Goal: Task Accomplishment & Management: Manage account settings

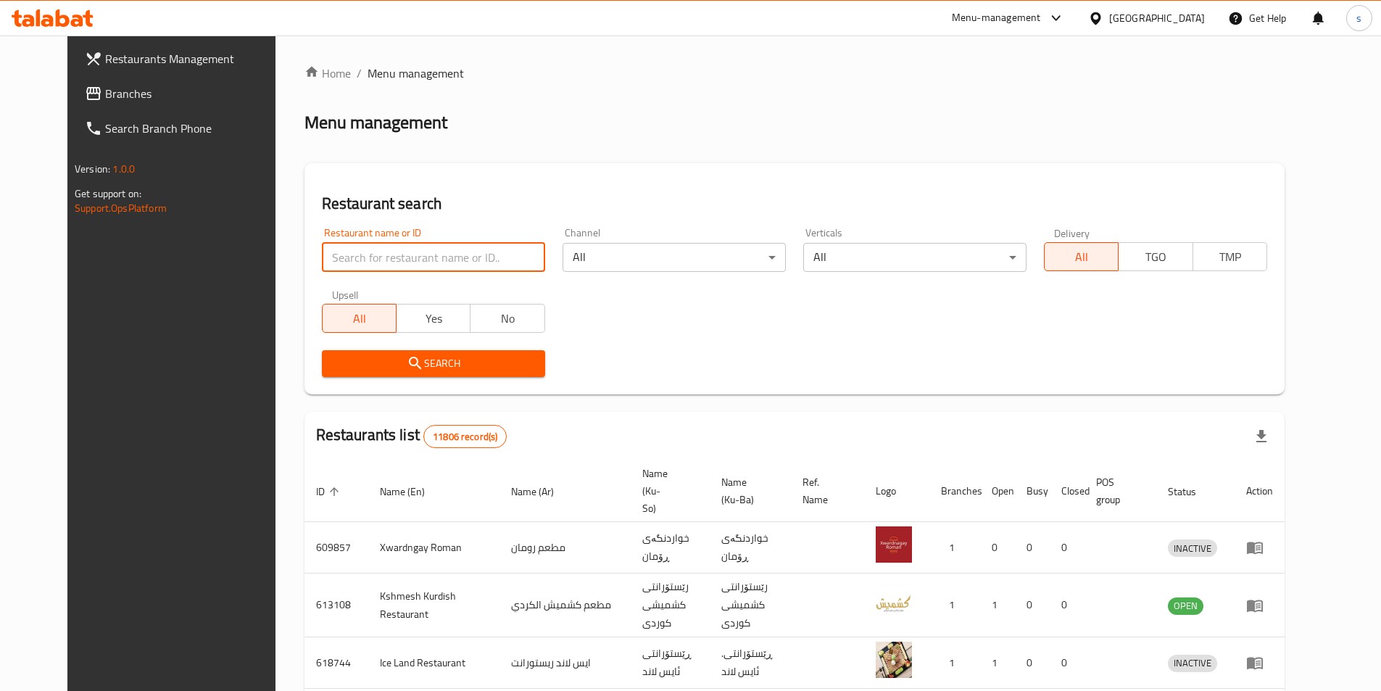
click at [365, 259] on input "search" at bounding box center [433, 257] width 223 height 29
paste input "88-adhmyia"
type input "88-adhmyia"
click button "Search" at bounding box center [433, 363] width 223 height 27
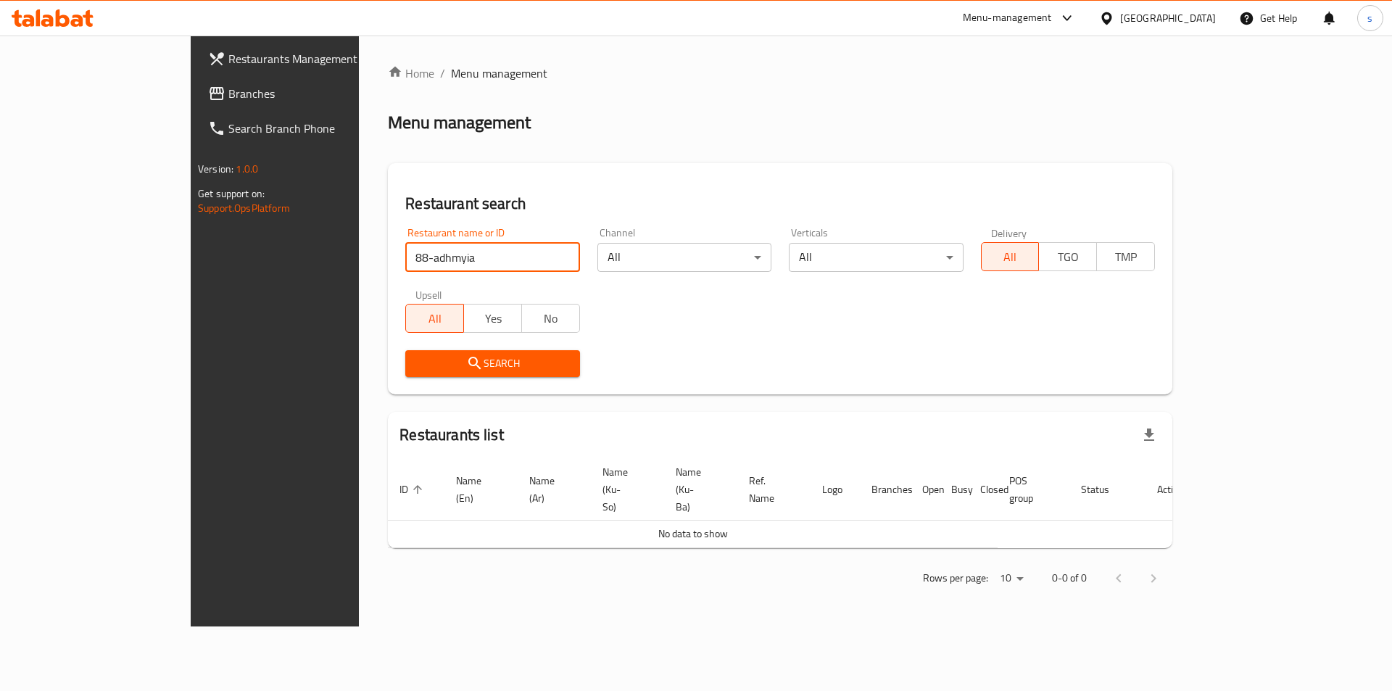
click at [196, 75] on link "Restaurants Management" at bounding box center [309, 58] width 227 height 35
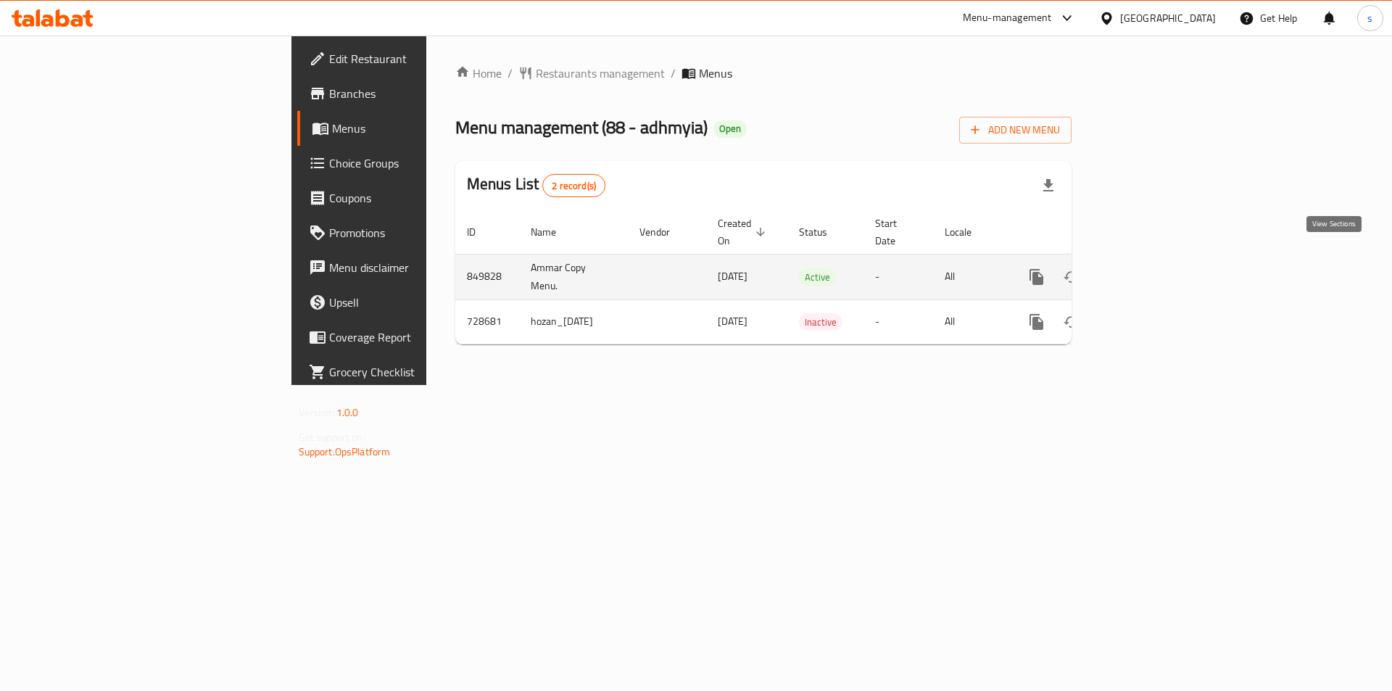
click at [1150, 268] on icon "enhanced table" at bounding box center [1140, 276] width 17 height 17
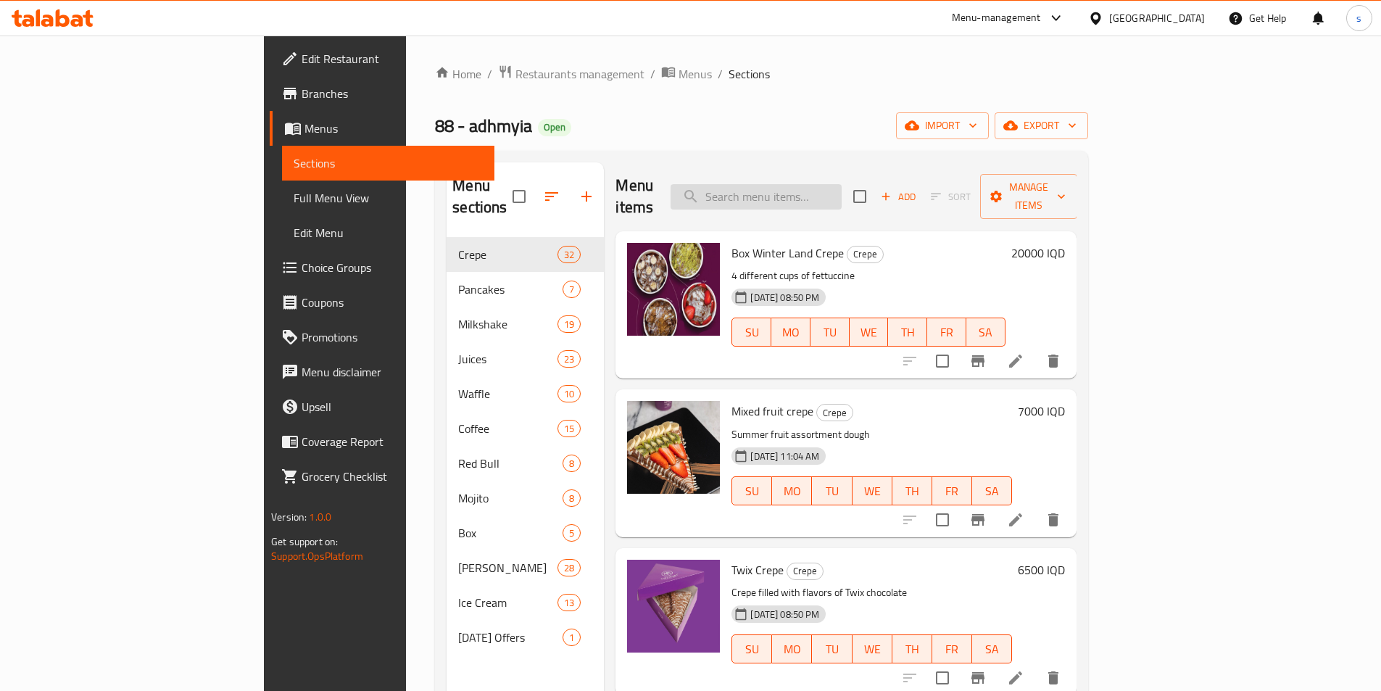
click at [842, 184] on input "search" at bounding box center [756, 196] width 171 height 25
paste input "Banana Crepe"
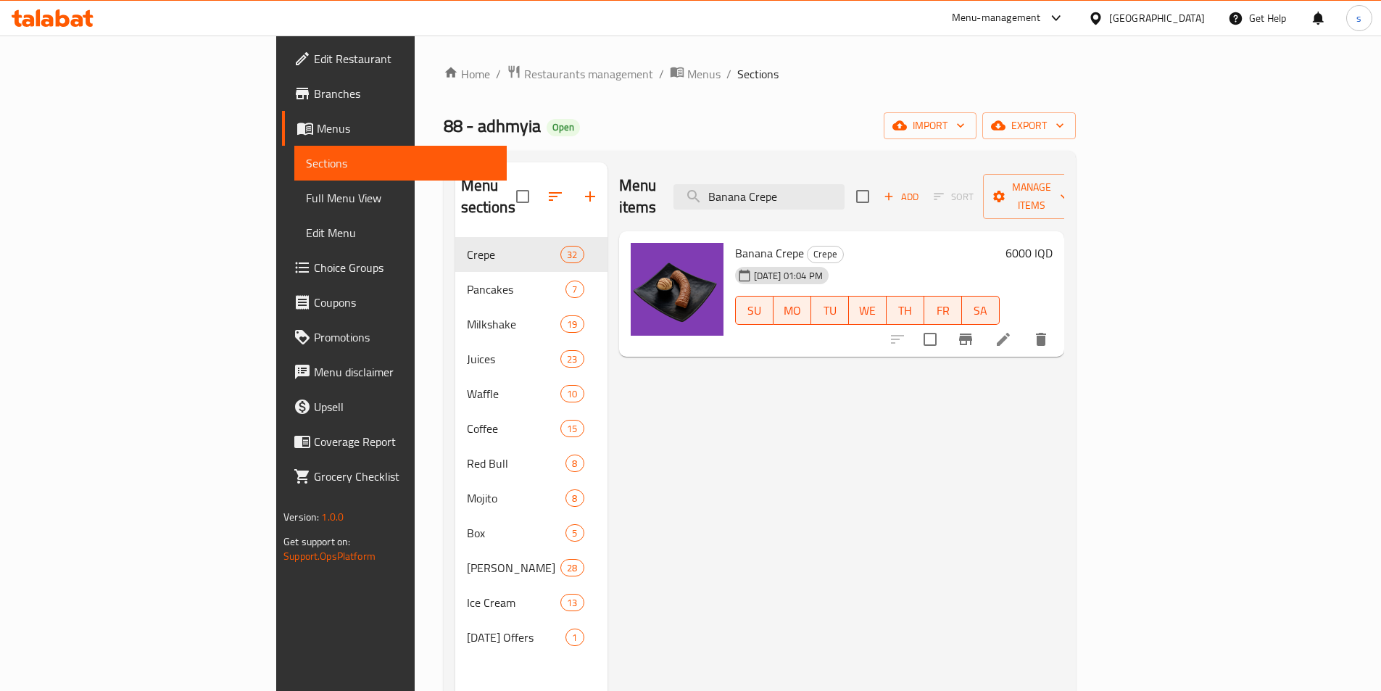
type input "Banana Crepe"
click at [1024, 328] on li at bounding box center [1003, 339] width 41 height 26
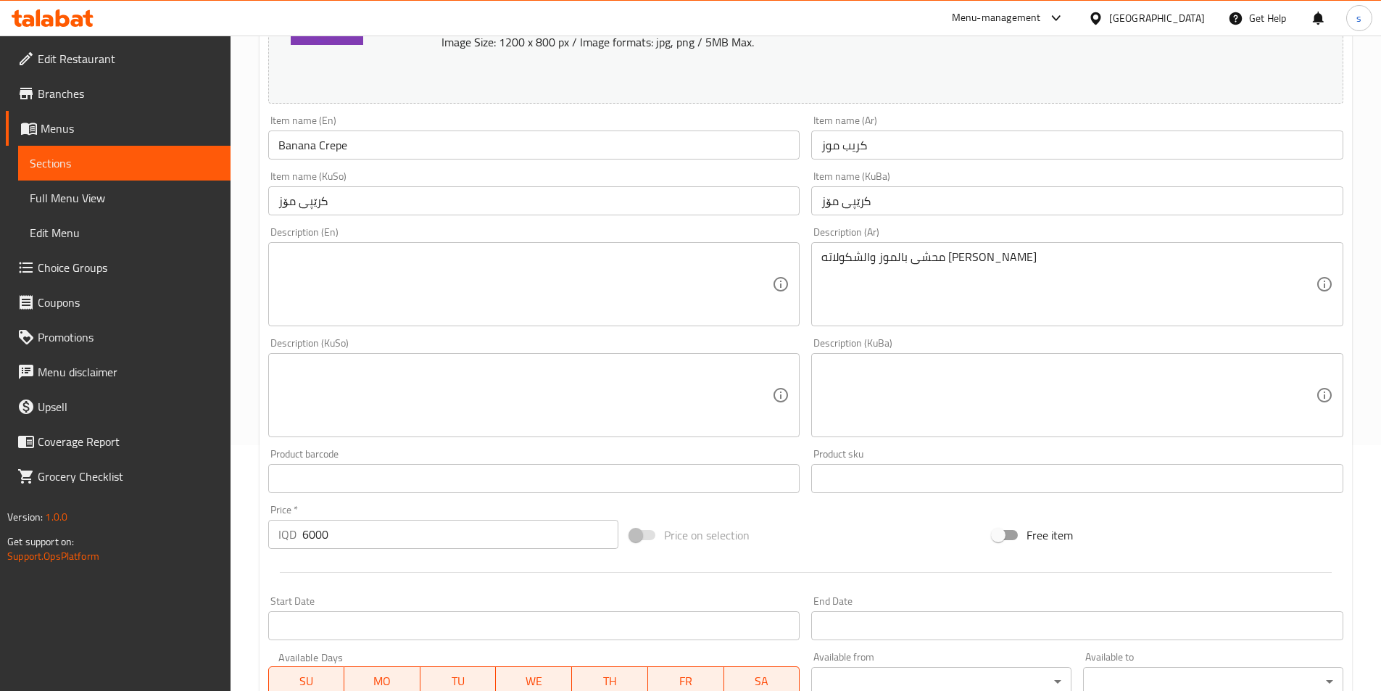
scroll to position [247, 0]
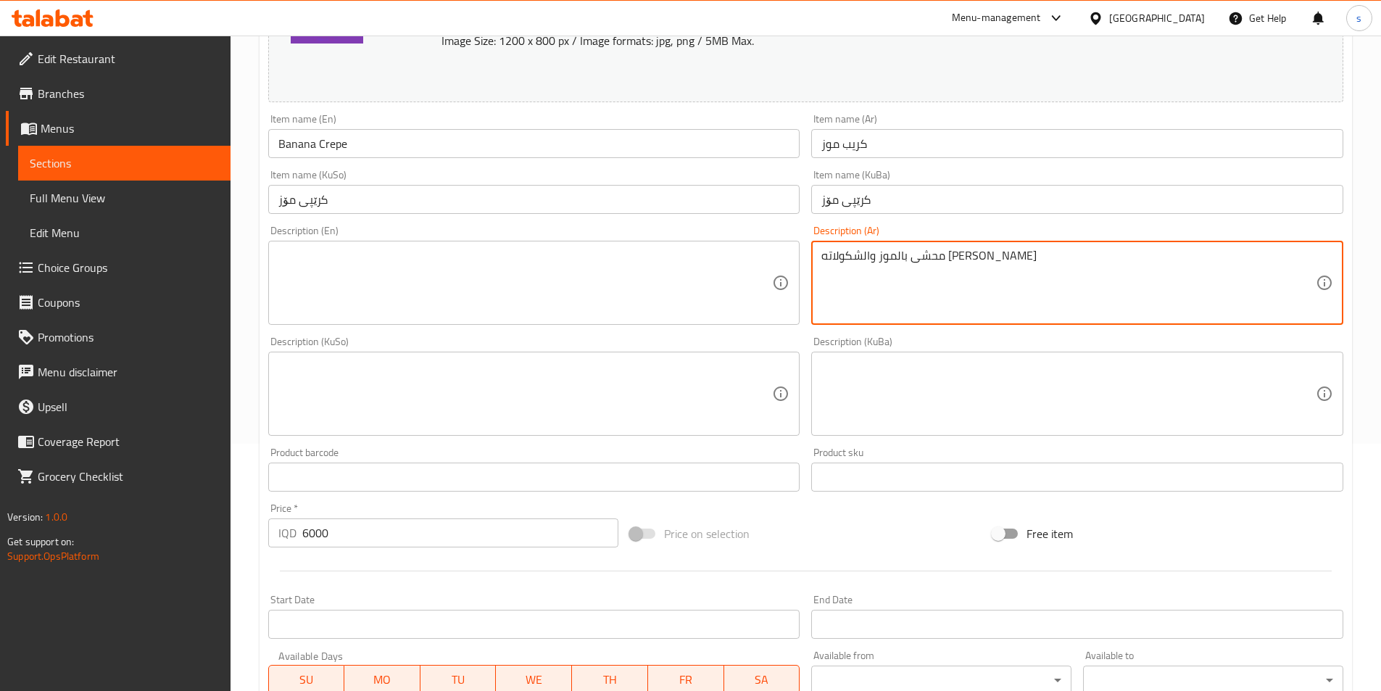
click at [971, 291] on textarea "محشى بالموز والشكولاته البلجيكي" at bounding box center [1068, 283] width 494 height 69
click at [675, 297] on textarea at bounding box center [525, 283] width 494 height 69
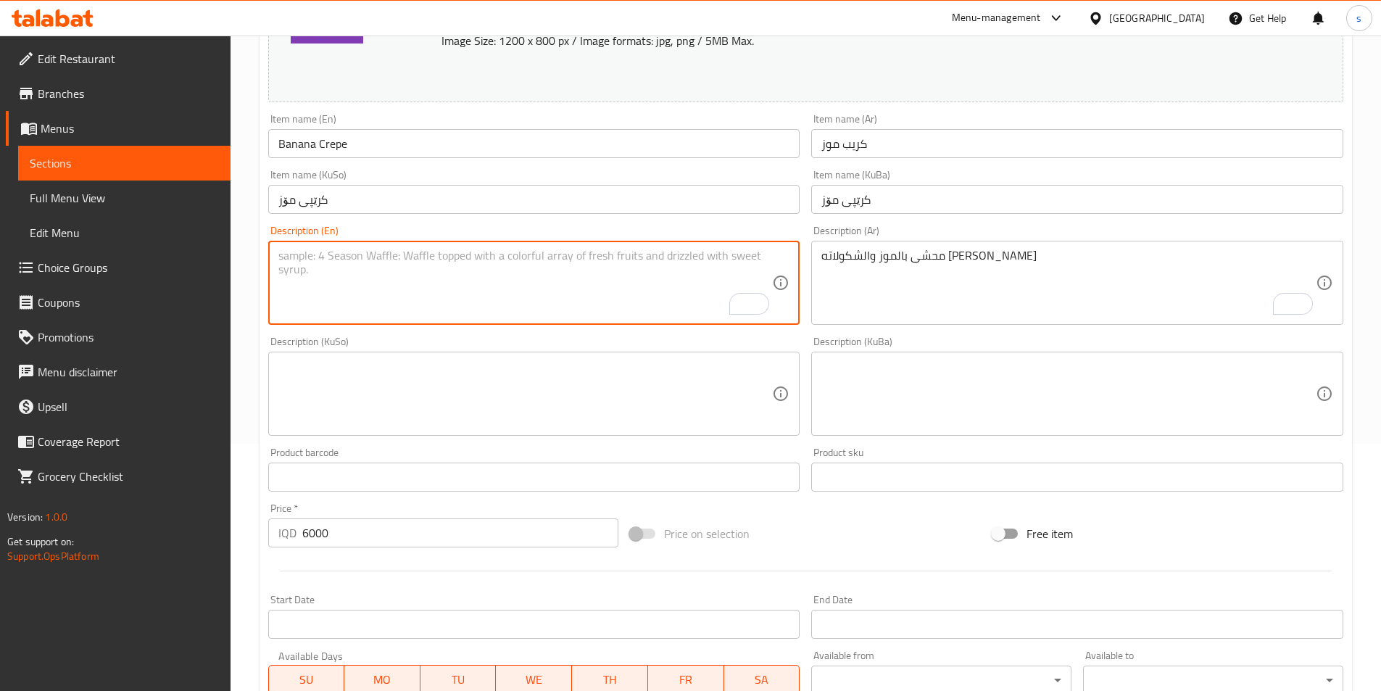
paste textarea "Stuffed with banana and Belgian chocolate"
type textarea "Stuffed with banana and Belgian chocolate"
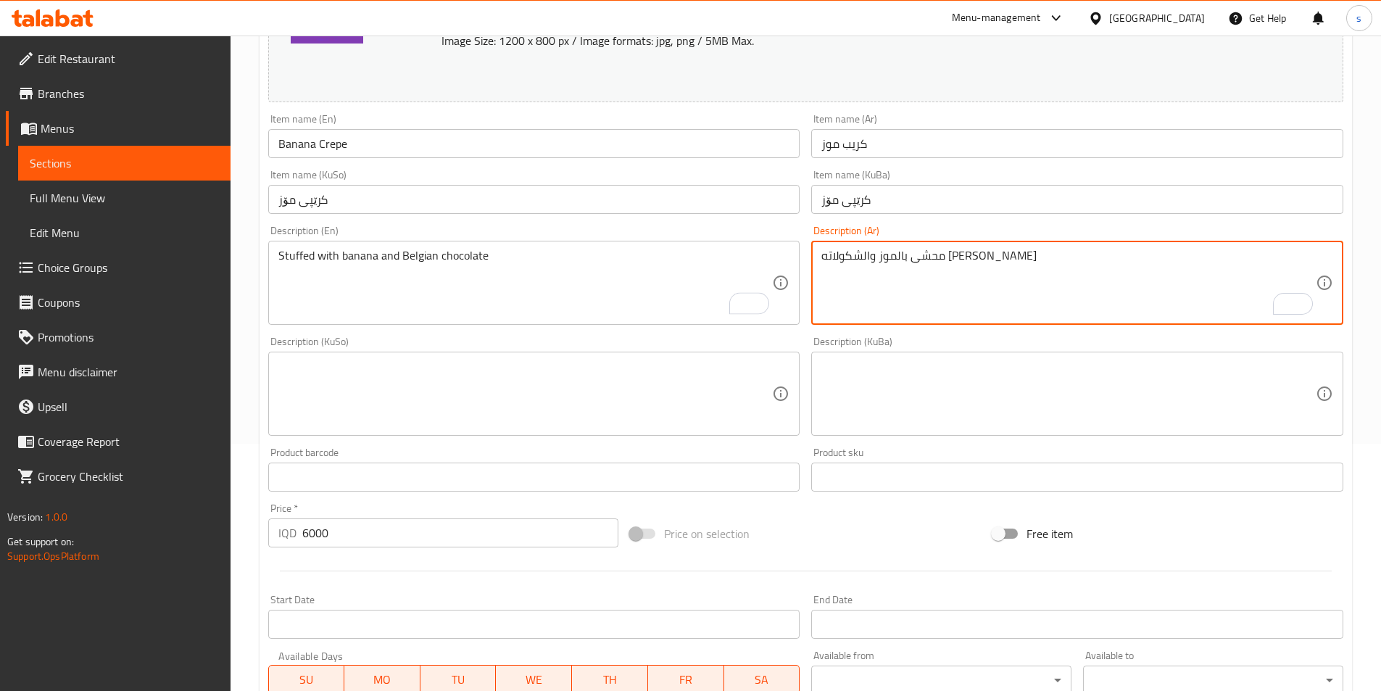
click at [997, 288] on textarea "محشى بالموز والشكولاته البلجيكي" at bounding box center [1068, 283] width 494 height 69
paste textarea "شوكولاته بلجيكي"
type textarea "محشى بالموز و شوكولاته بلجيكي"
click at [687, 393] on textarea at bounding box center [525, 394] width 494 height 69
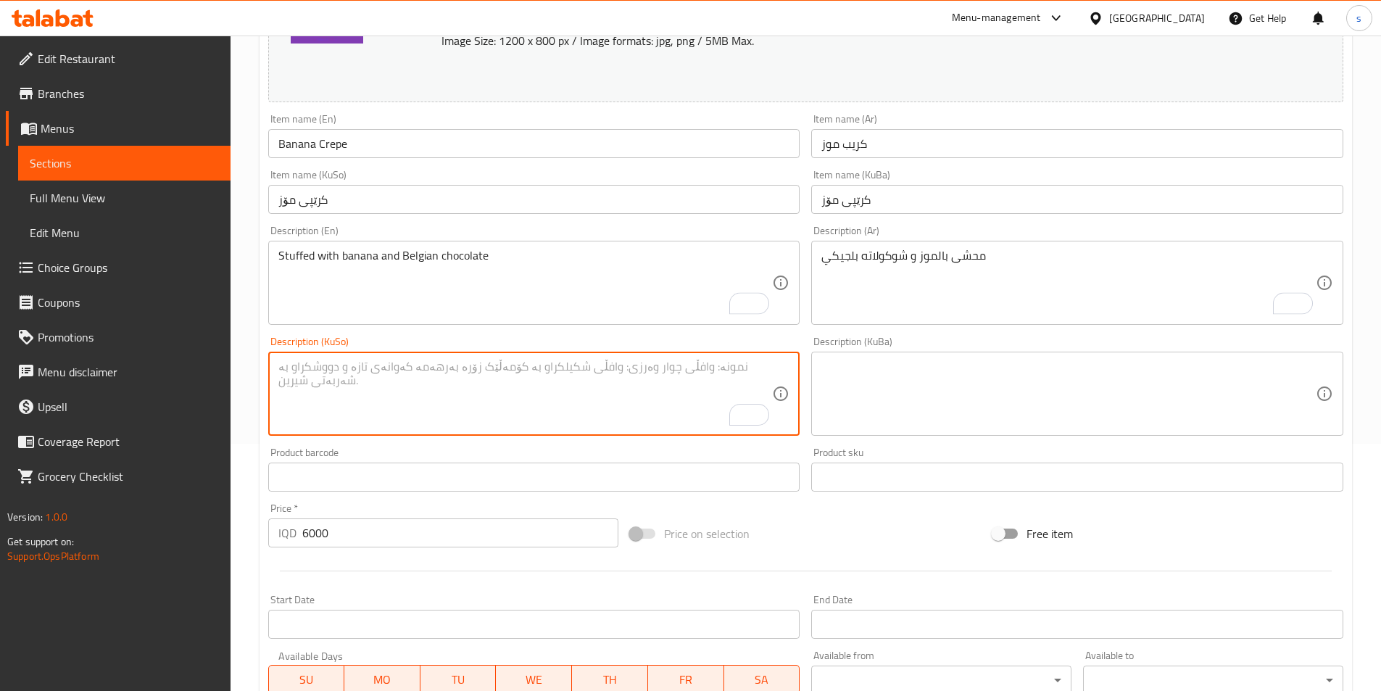
paste textarea "پڕکراوە لە مۆز و شوکولاتەی بەلجیکی"
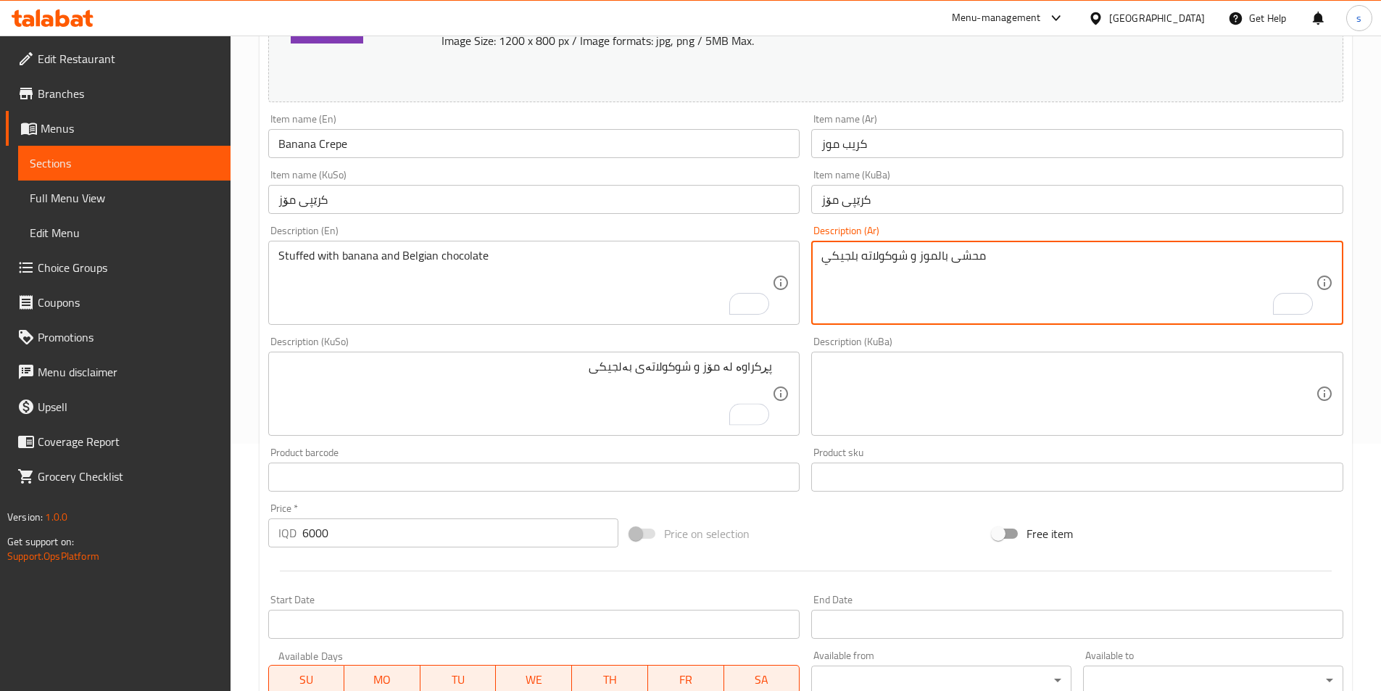
click at [974, 255] on textarea "محشى بالموز و شوكولاته بلجيكي" at bounding box center [1068, 283] width 494 height 69
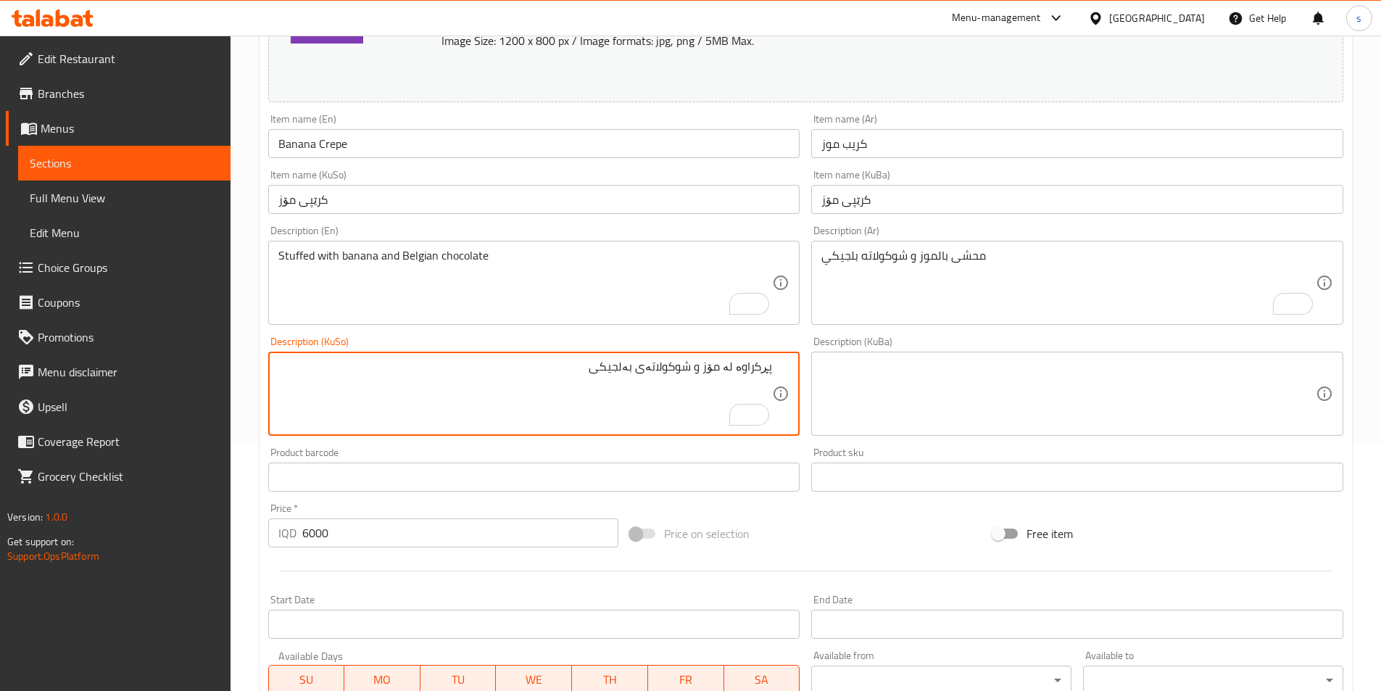
drag, startPoint x: 741, startPoint y: 373, endPoint x: 787, endPoint y: 373, distance: 45.7
paste textarea "ەحشی"
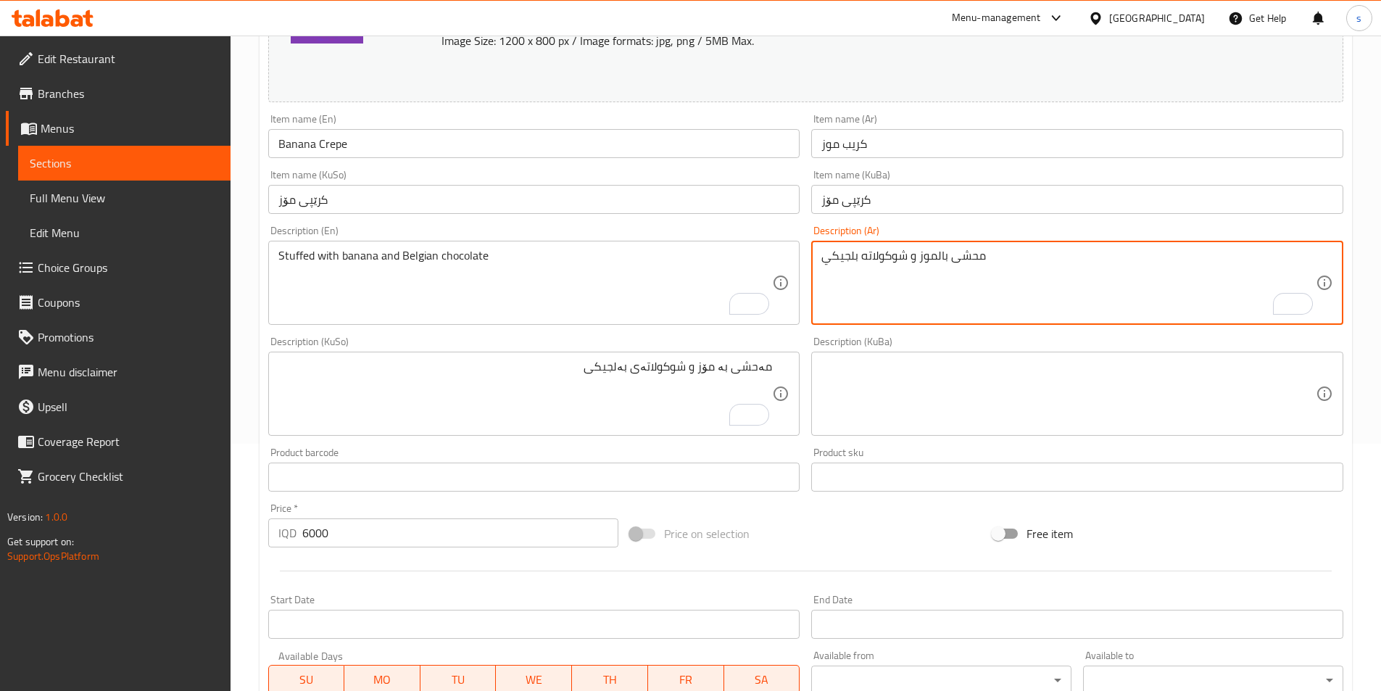
click at [892, 263] on textarea "محشى بالموز و شوكولاته بلجيكي" at bounding box center [1068, 283] width 494 height 69
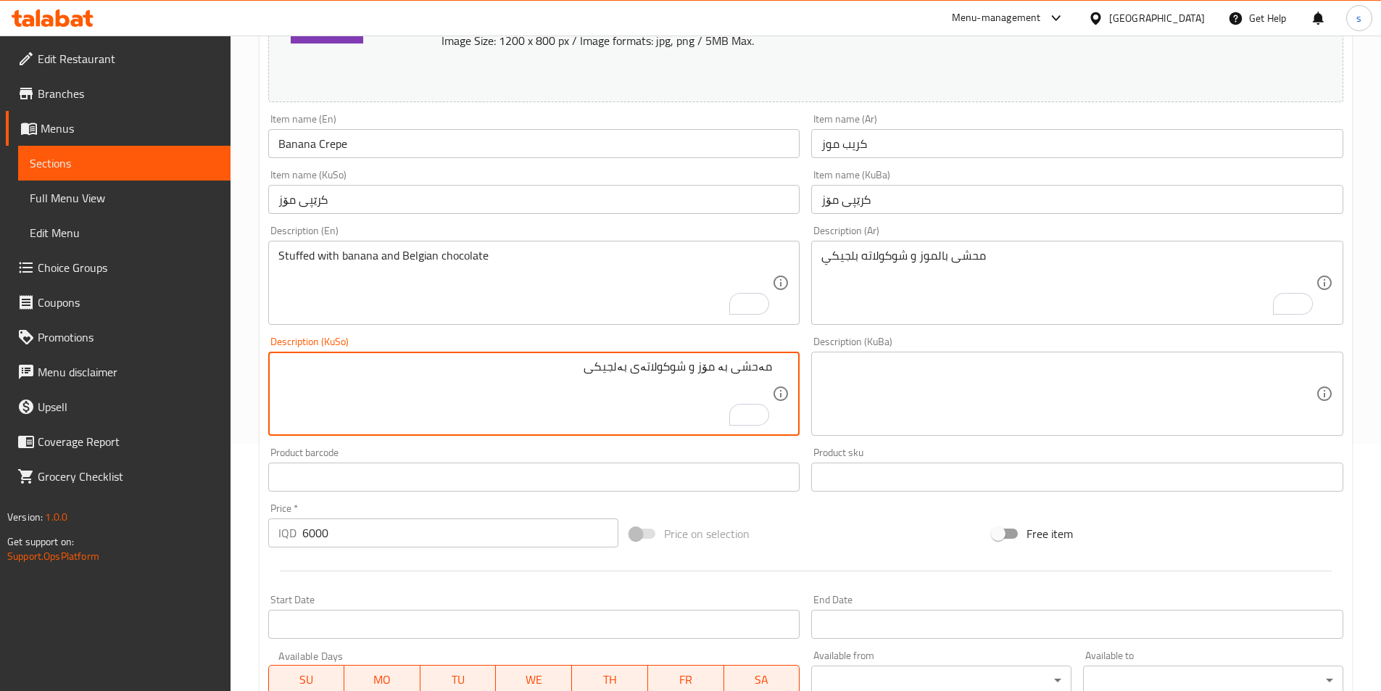
click at [668, 374] on textarea "مەحشی بە مۆز و شوکولاتەی بەلجیکی" at bounding box center [525, 394] width 494 height 69
click at [668, 395] on div "No synonyms found" at bounding box center [702, 392] width 133 height 15
click at [650, 365] on textarea "مەحشی بە مۆز و شوکولاتەی بەلجیکی" at bounding box center [525, 394] width 494 height 69
drag, startPoint x: 648, startPoint y: 373, endPoint x: 692, endPoint y: 371, distance: 44.2
click at [692, 371] on textarea "مەحشی بە مۆز و شوکولاتەی بەلجیکی" at bounding box center [525, 394] width 494 height 69
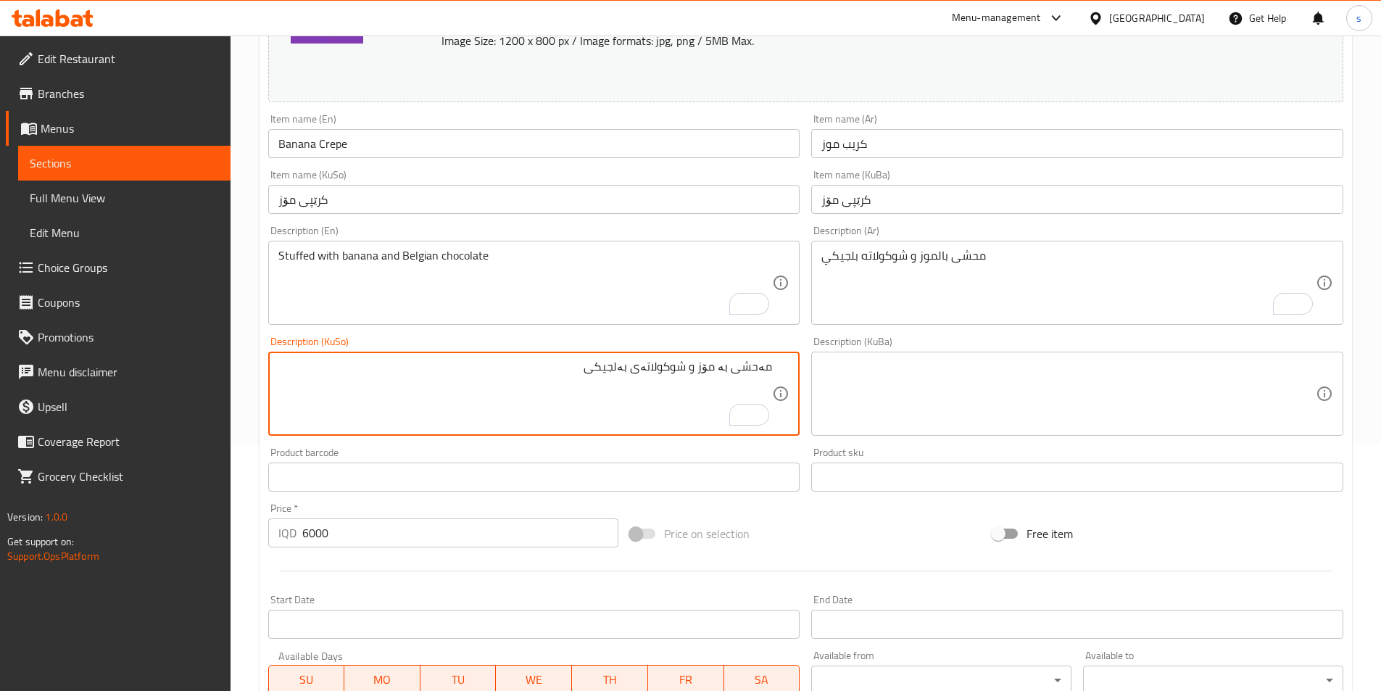
paste textarea "چ"
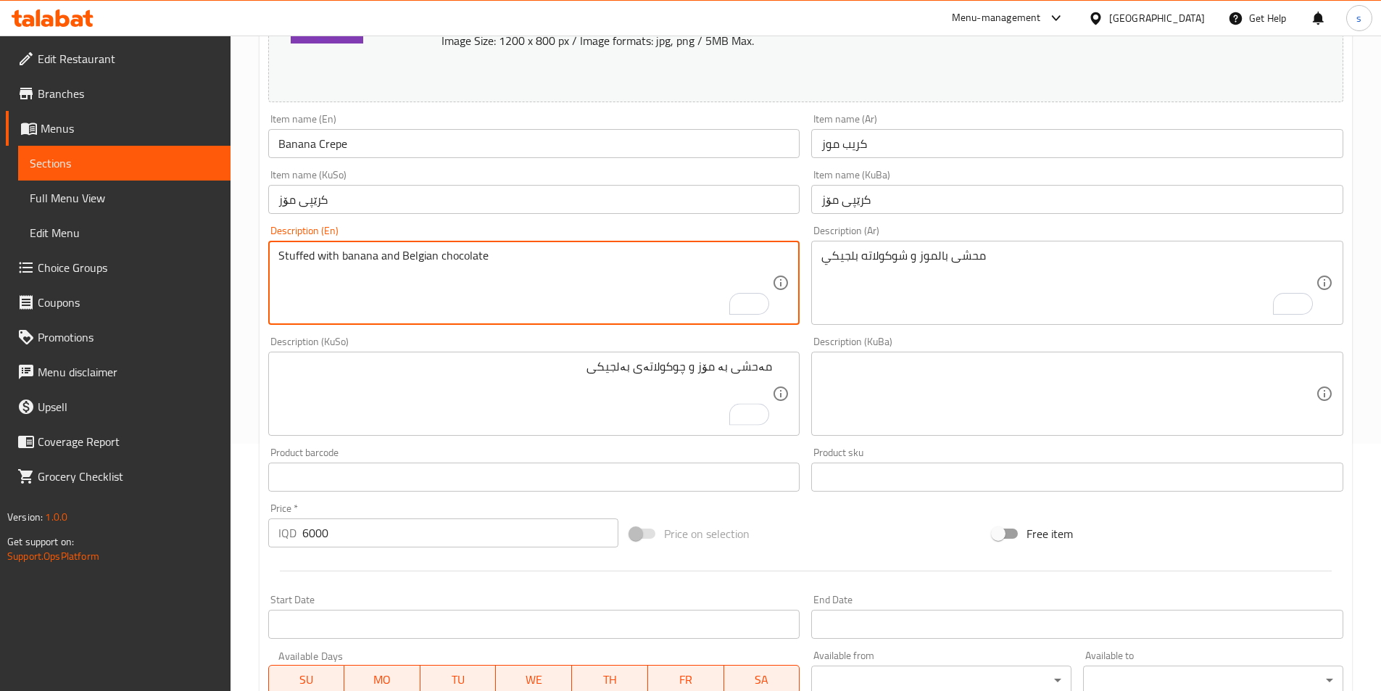
click at [415, 257] on textarea "Stuffed with banana and Belgian chocolate" at bounding box center [525, 283] width 494 height 69
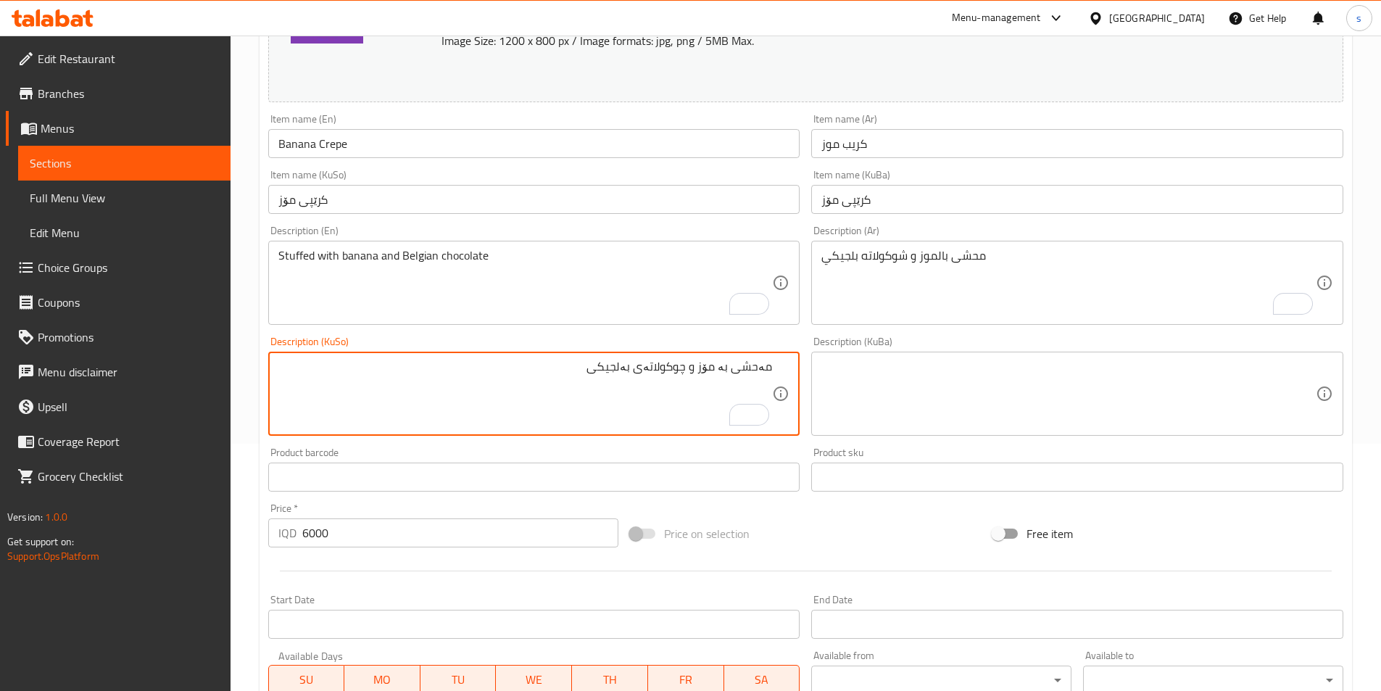
drag, startPoint x: 577, startPoint y: 359, endPoint x: 640, endPoint y: 384, distance: 68.0
click at [1368, 468] on div "Home / Restaurants management / Menus / Sections / item / update Crepe section …" at bounding box center [806, 376] width 1150 height 1177
drag, startPoint x: 723, startPoint y: 372, endPoint x: 785, endPoint y: 362, distance: 62.4
paste textarea "ڕکراوە"
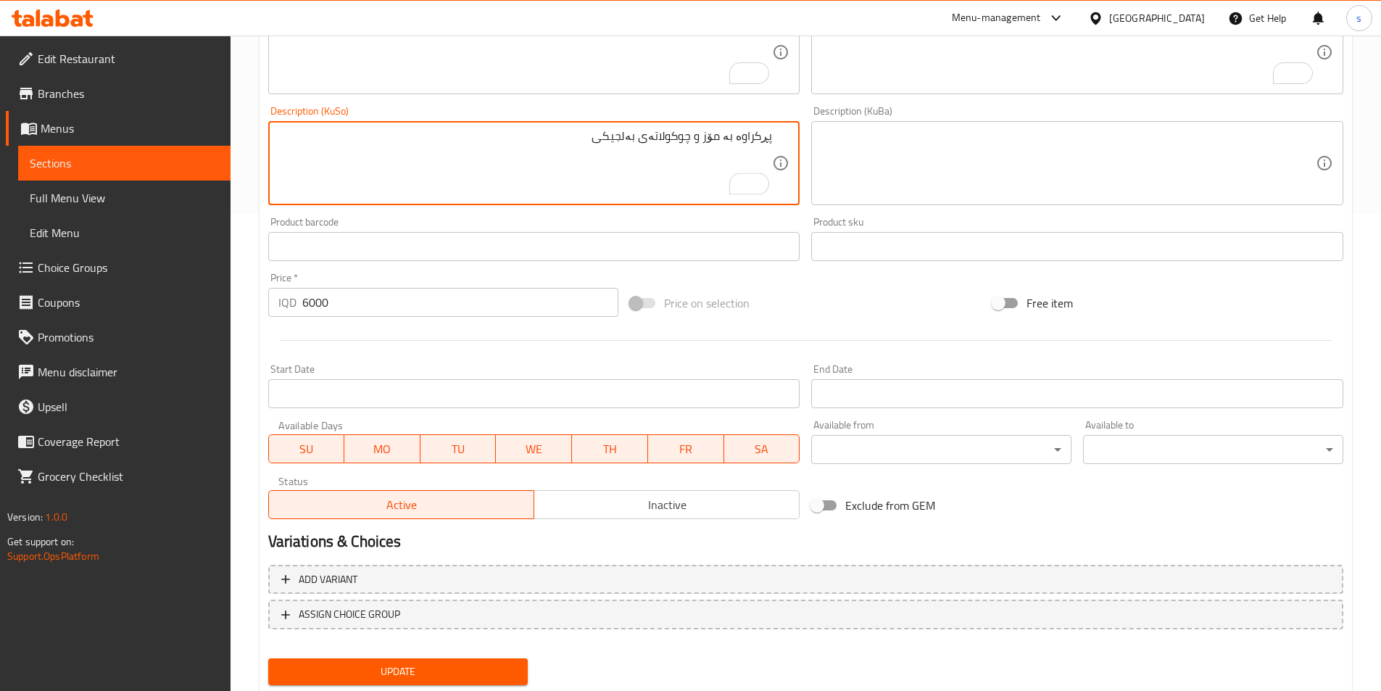
scroll to position [521, 0]
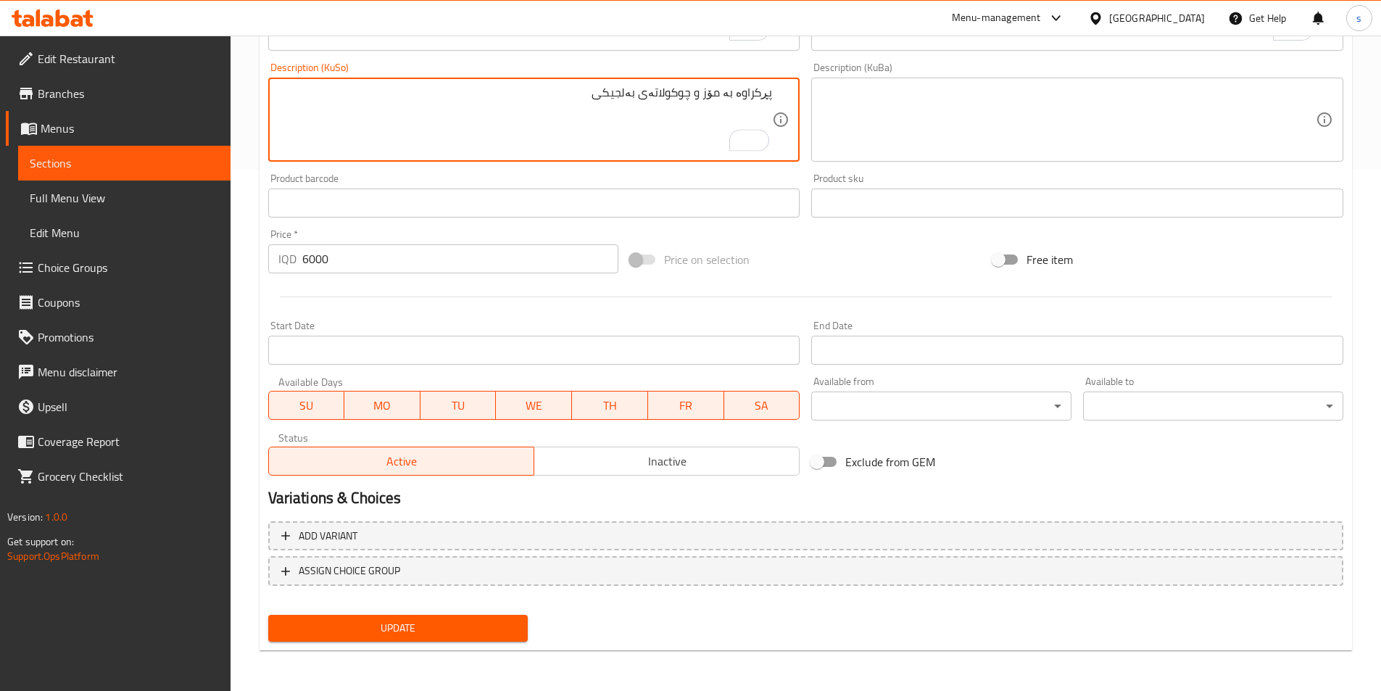
type textarea "پڕکراوە بە مۆز و چوکولاتەی بەلجیکی"
click at [476, 619] on span "Update" at bounding box center [398, 628] width 237 height 18
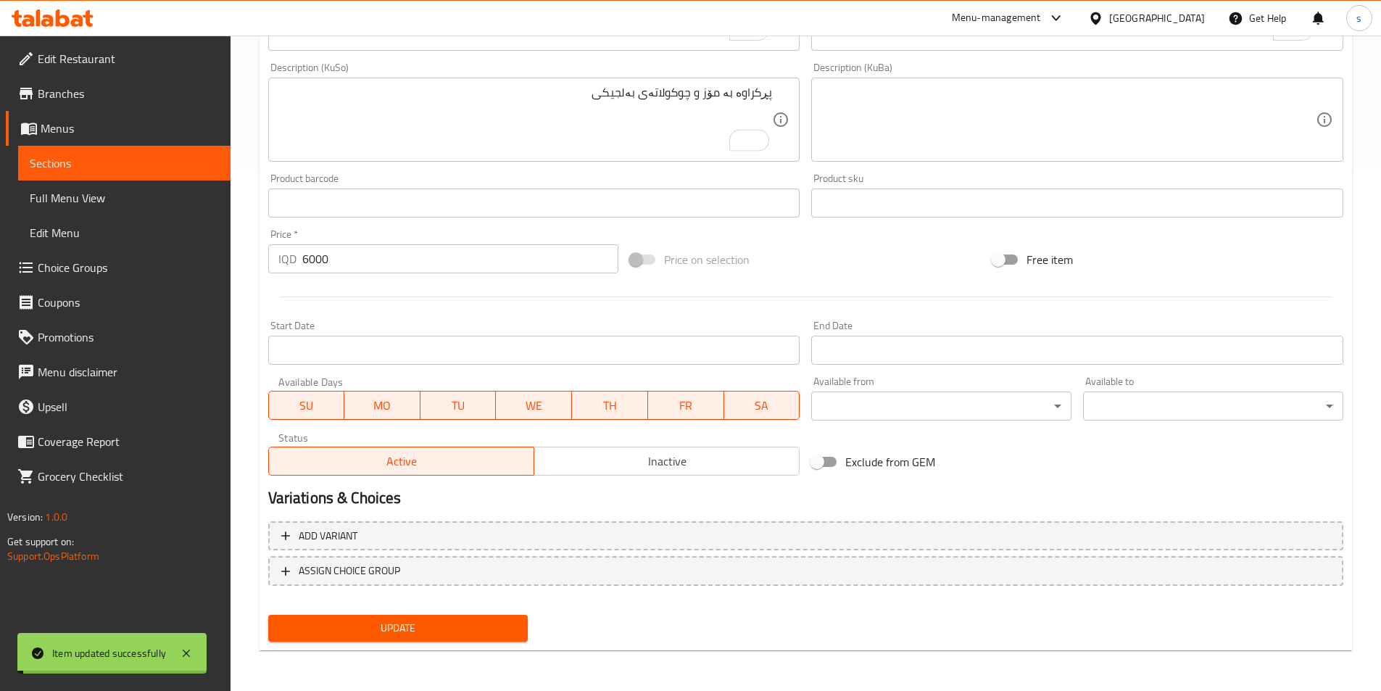
click at [53, 202] on span "Full Menu View" at bounding box center [124, 197] width 189 height 17
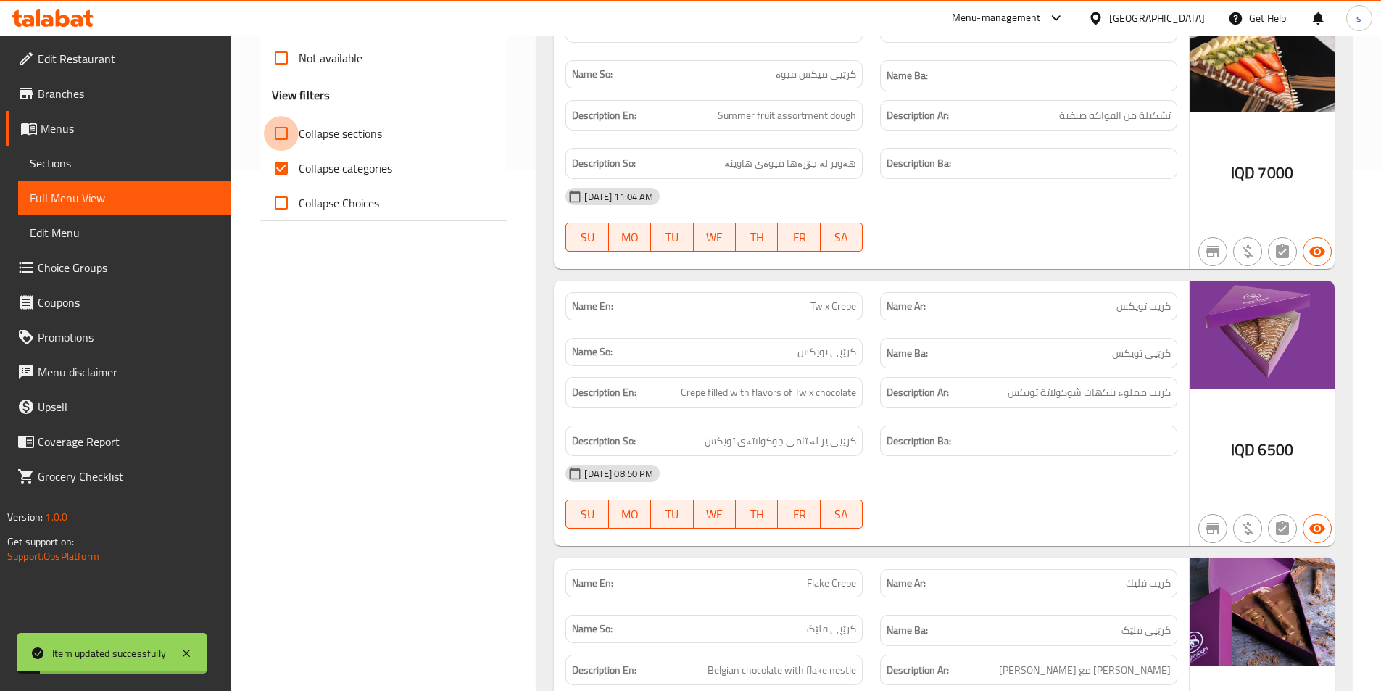
click at [284, 141] on input "Collapse sections" at bounding box center [281, 133] width 35 height 35
checkbox input "true"
click at [284, 167] on input "Collapse categories" at bounding box center [281, 168] width 35 height 35
checkbox input "false"
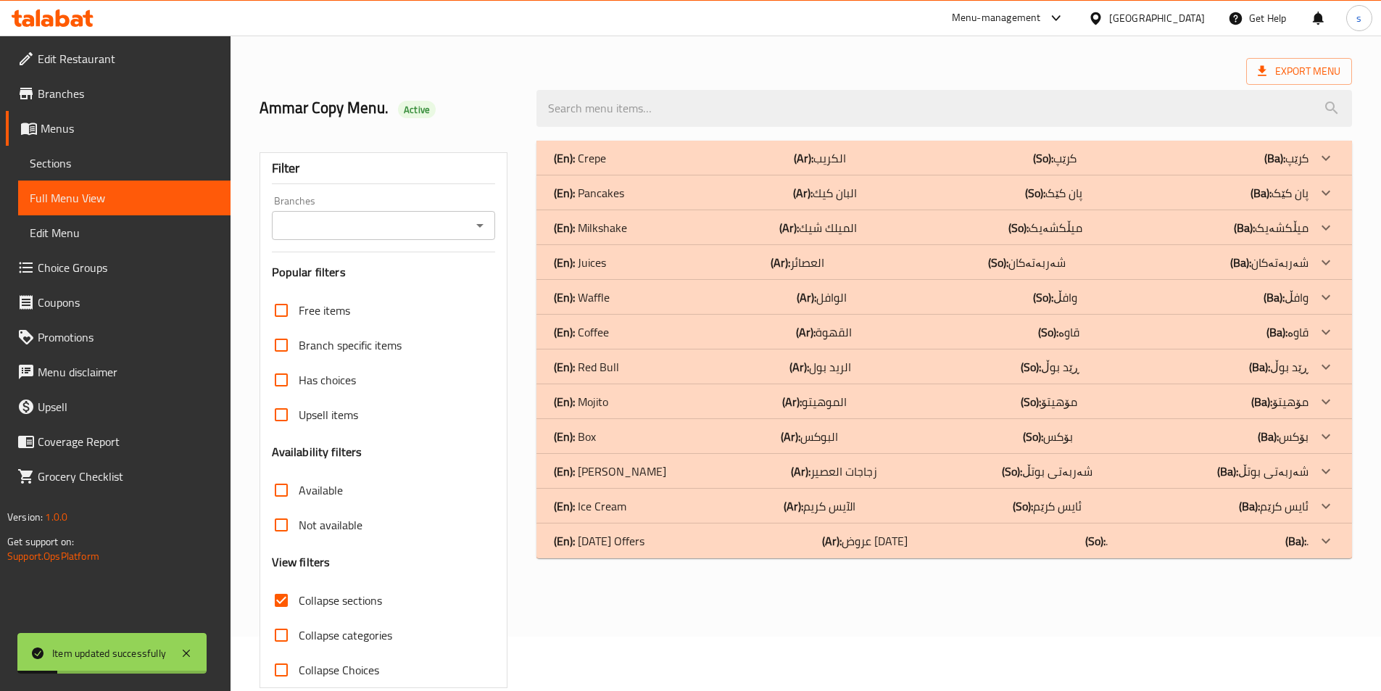
scroll to position [38, 0]
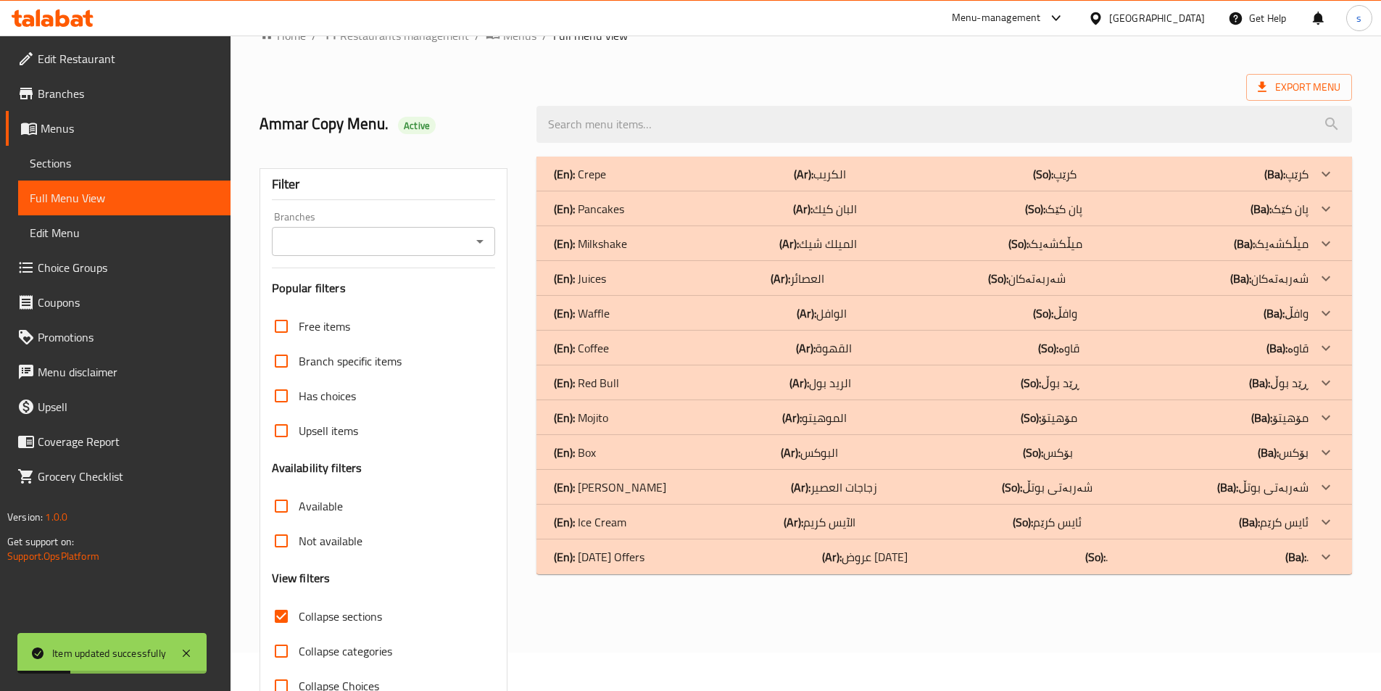
click at [473, 241] on icon "Open" at bounding box center [479, 241] width 17 height 17
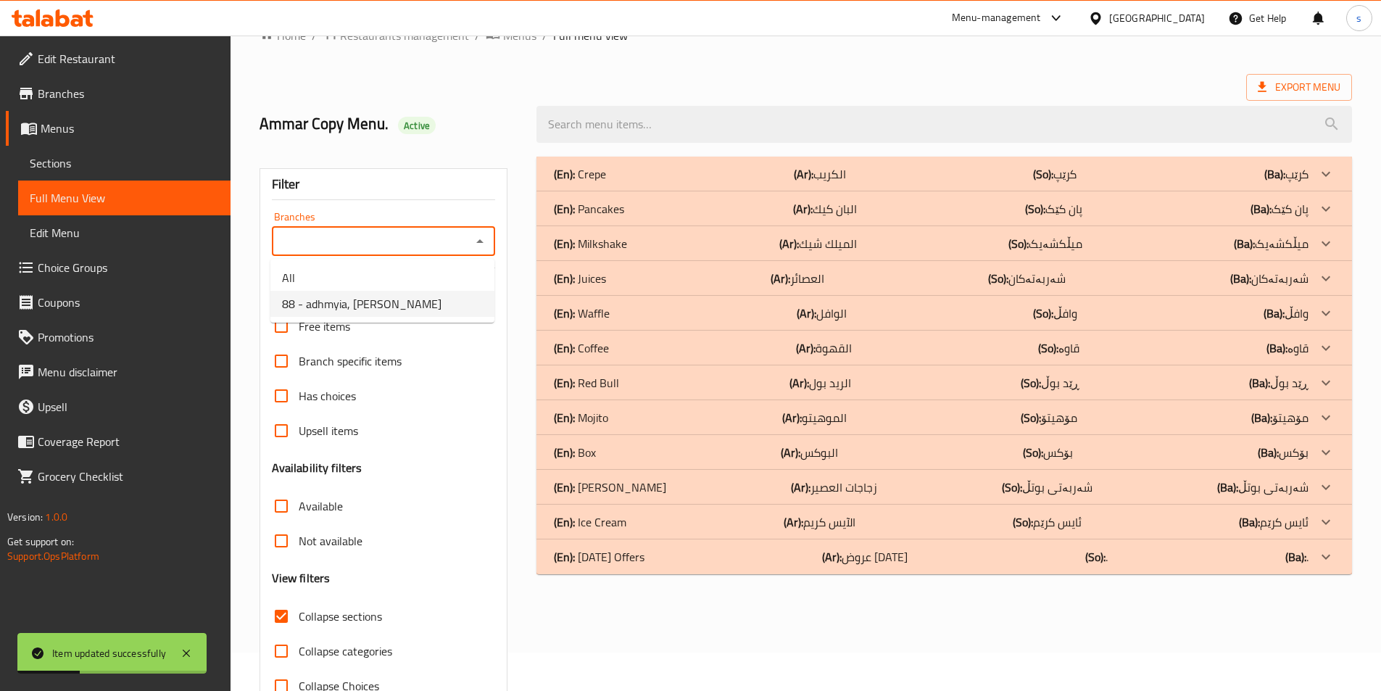
click at [468, 298] on li "88 - adhmyia, Al Aathameya" at bounding box center [382, 304] width 224 height 26
type input "88 - adhmyia, Al Aathameya"
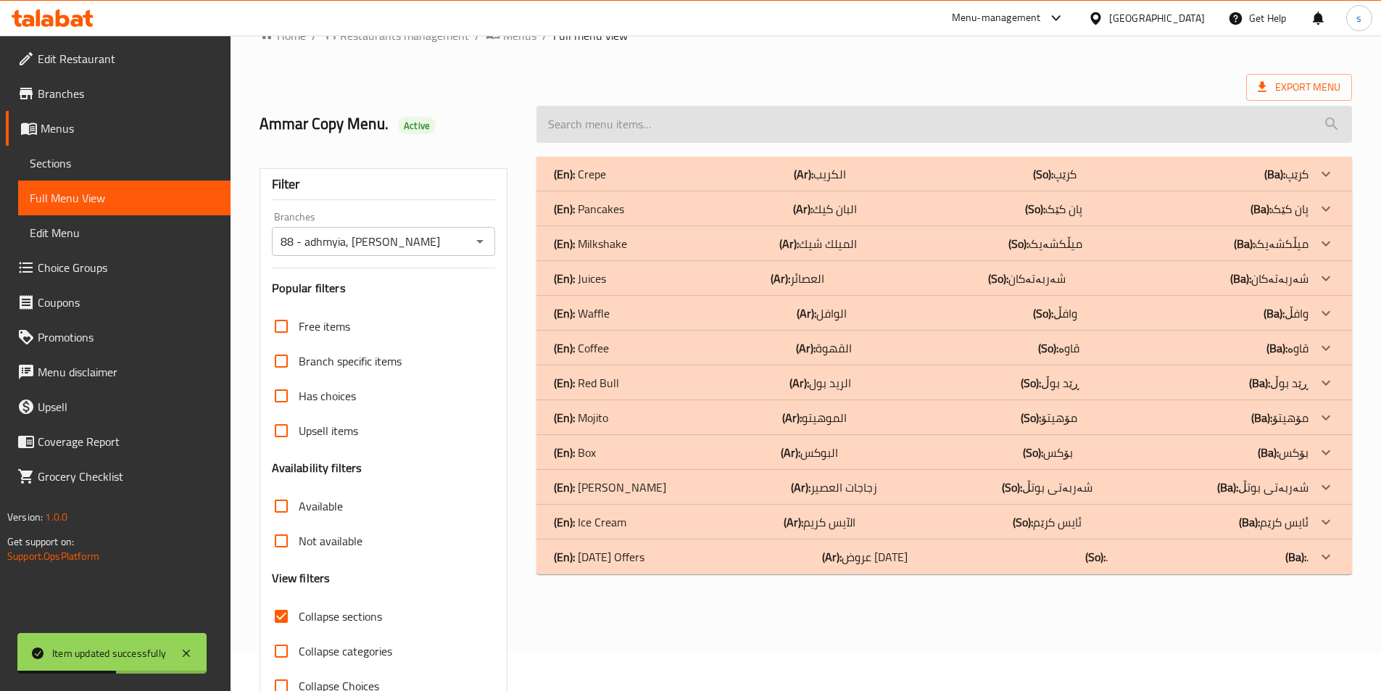
click at [636, 132] on input "search" at bounding box center [944, 124] width 816 height 37
paste input "Banana Crepe"
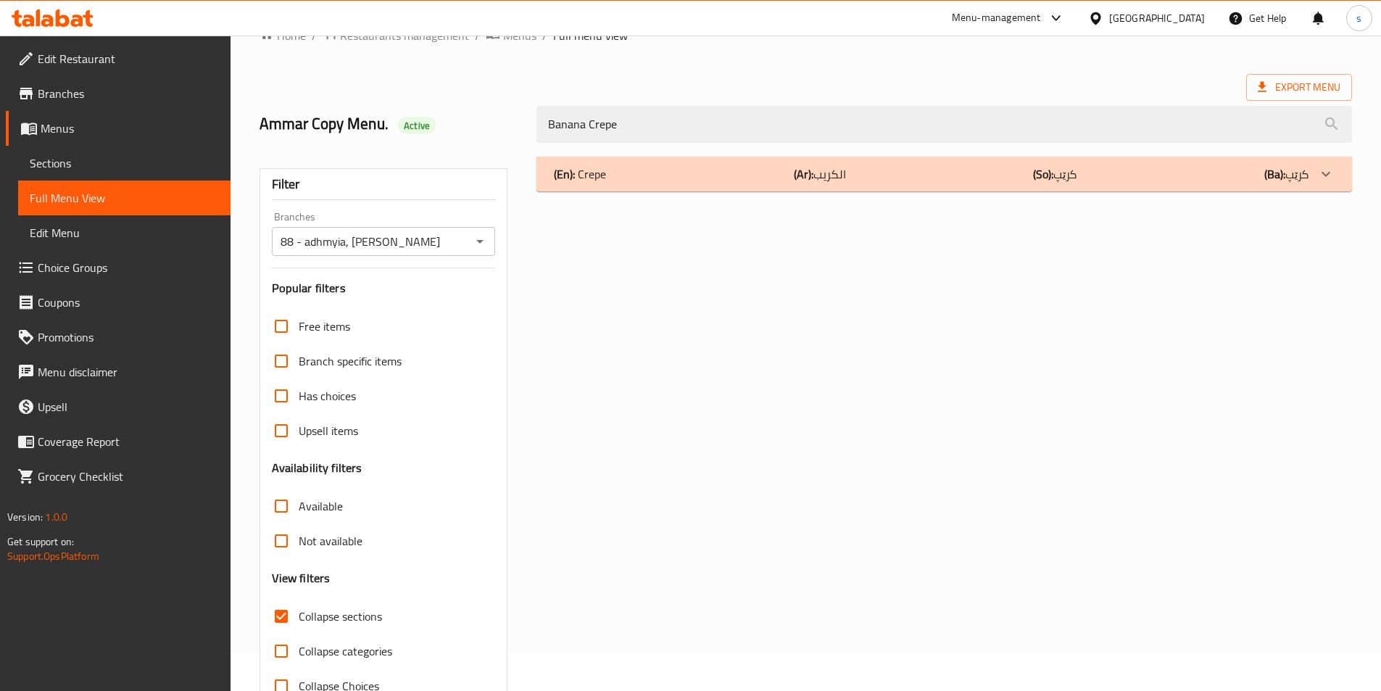
type input "Banana Crepe"
click at [714, 175] on div "(En): Crepe (Ar): الكريب (So): کرێپ (Ba): کرێپ" at bounding box center [931, 173] width 755 height 17
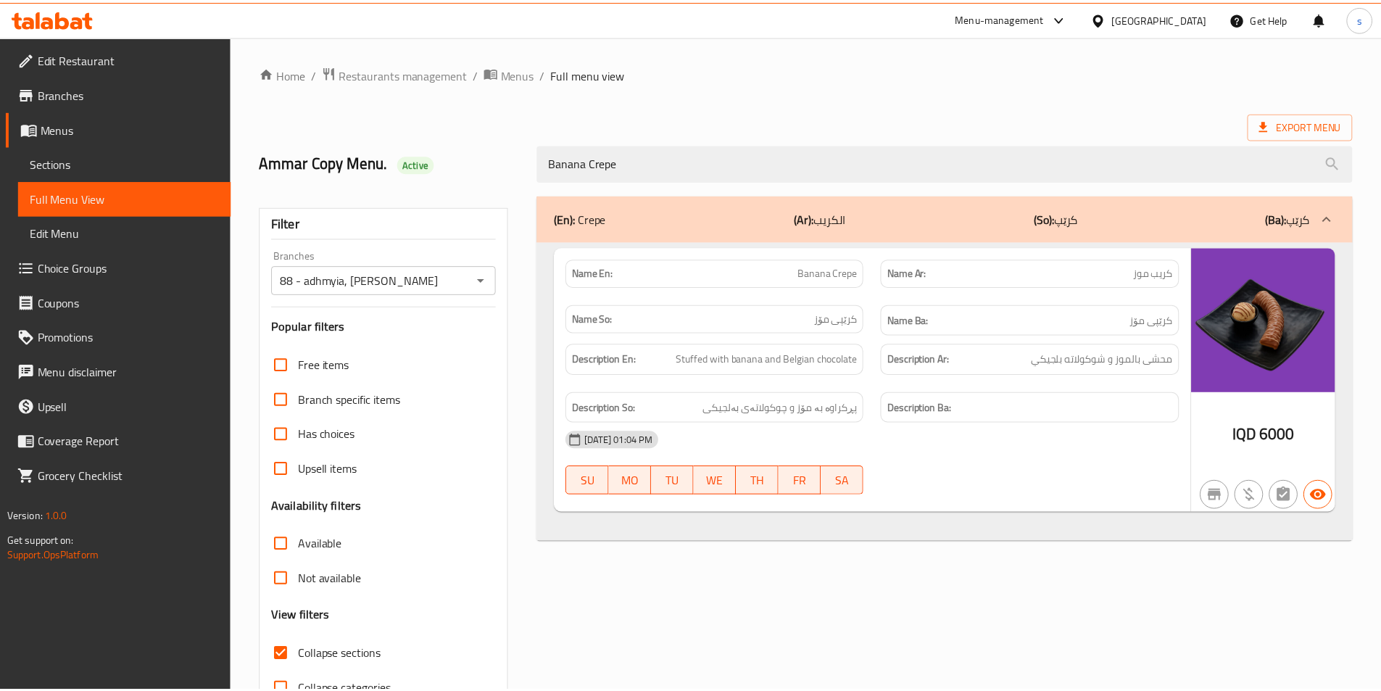
scroll to position [80, 0]
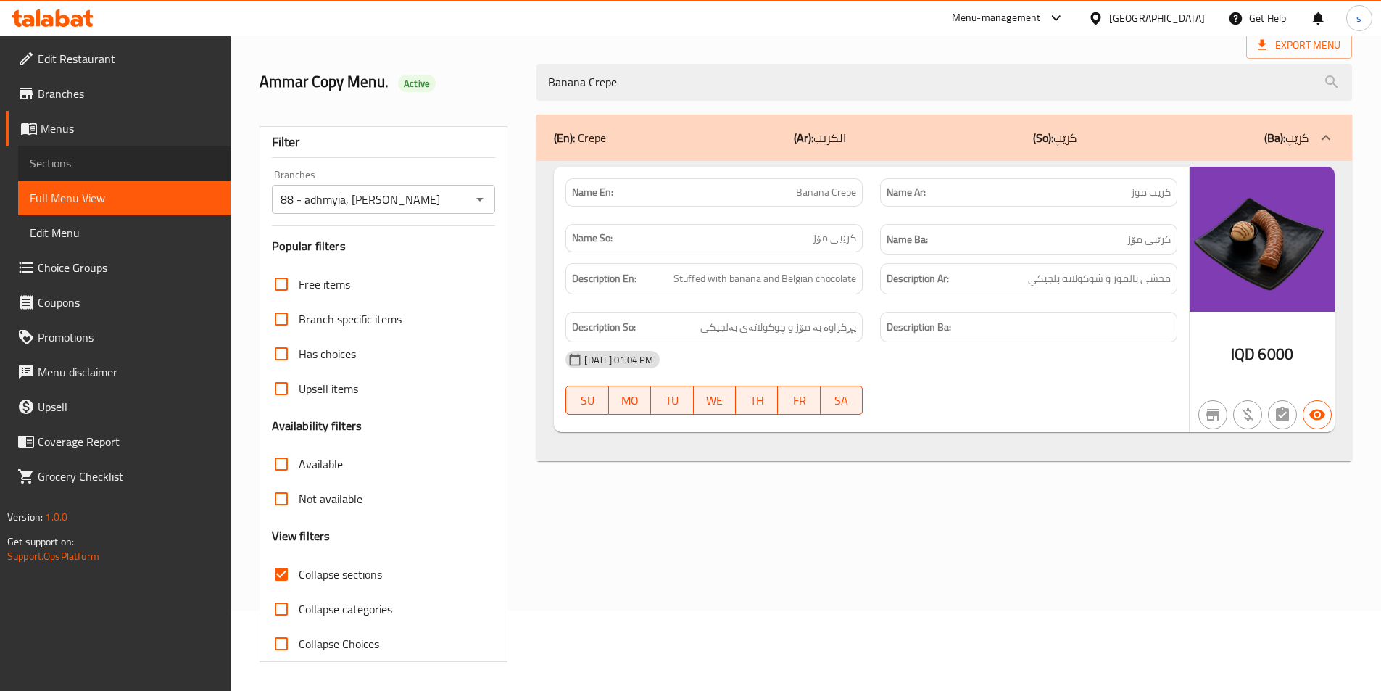
click at [86, 165] on span "Sections" at bounding box center [124, 162] width 189 height 17
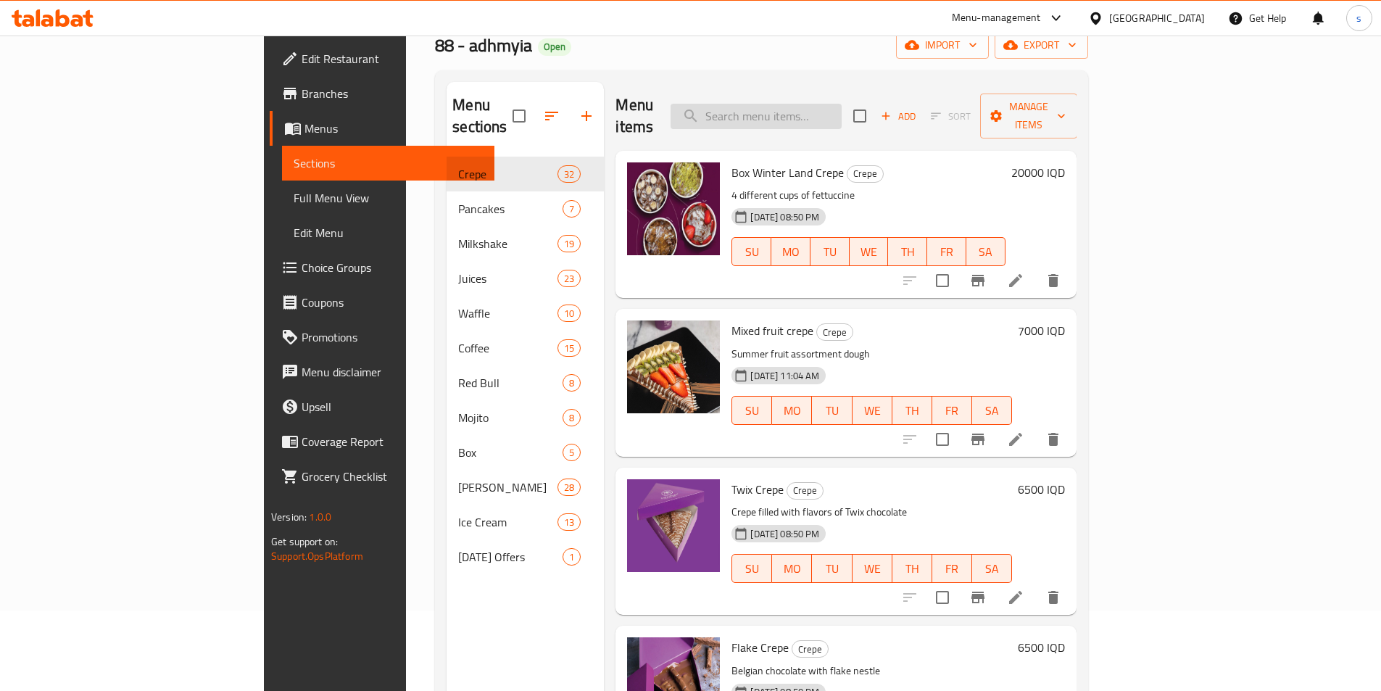
click at [842, 108] on input "search" at bounding box center [756, 116] width 171 height 25
paste input "Banana Crepe"
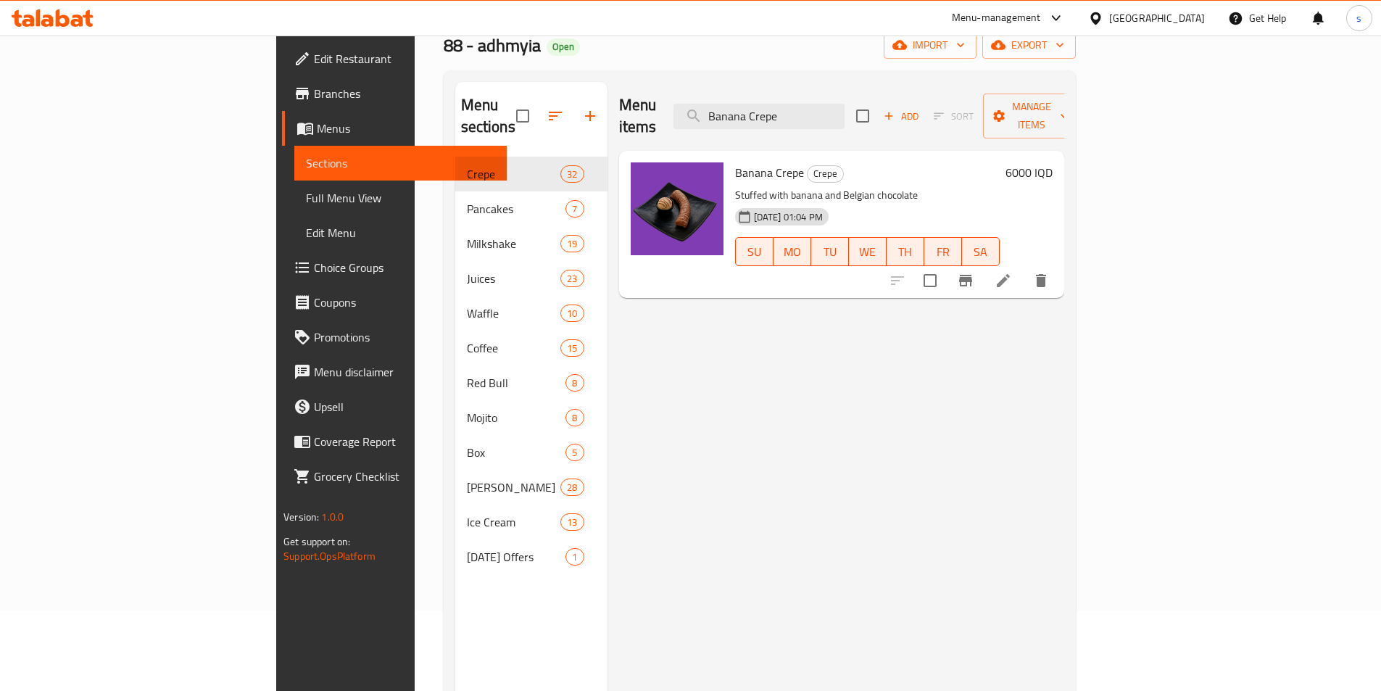
type input "Banana Crepe"
click at [1010, 274] on icon at bounding box center [1003, 280] width 13 height 13
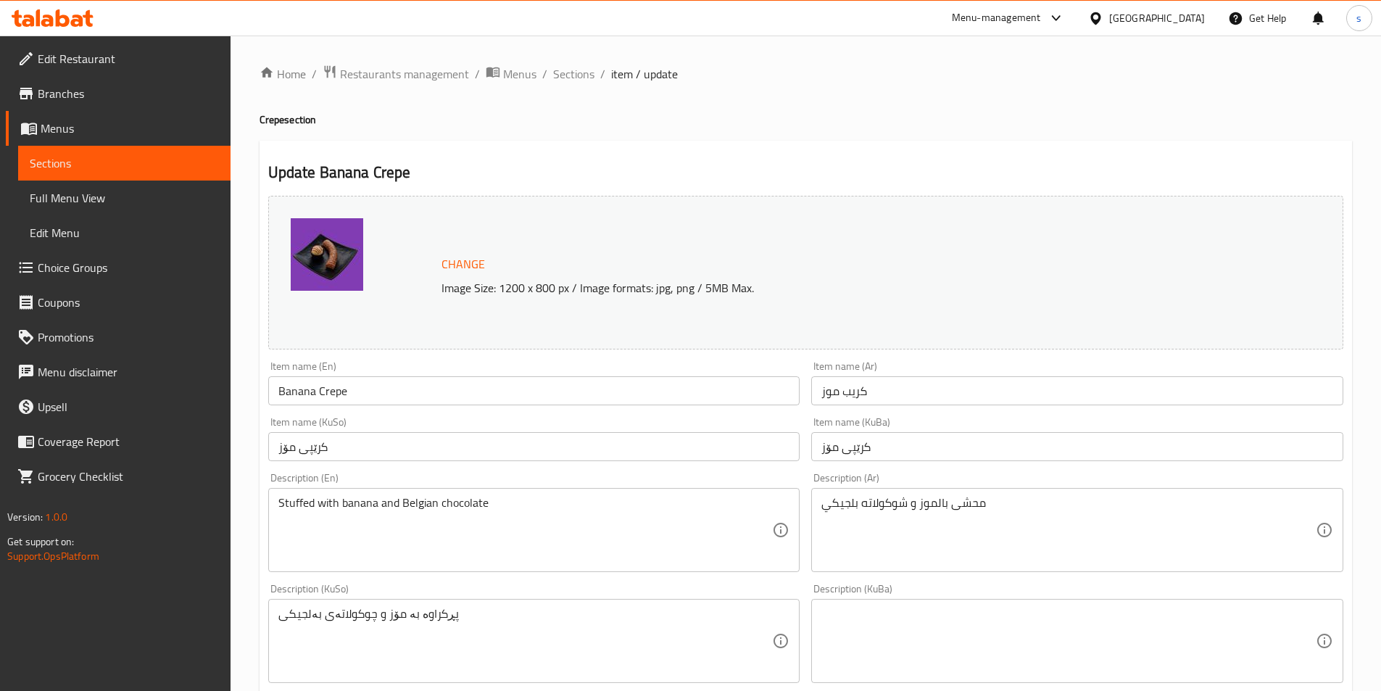
scroll to position [101, 0]
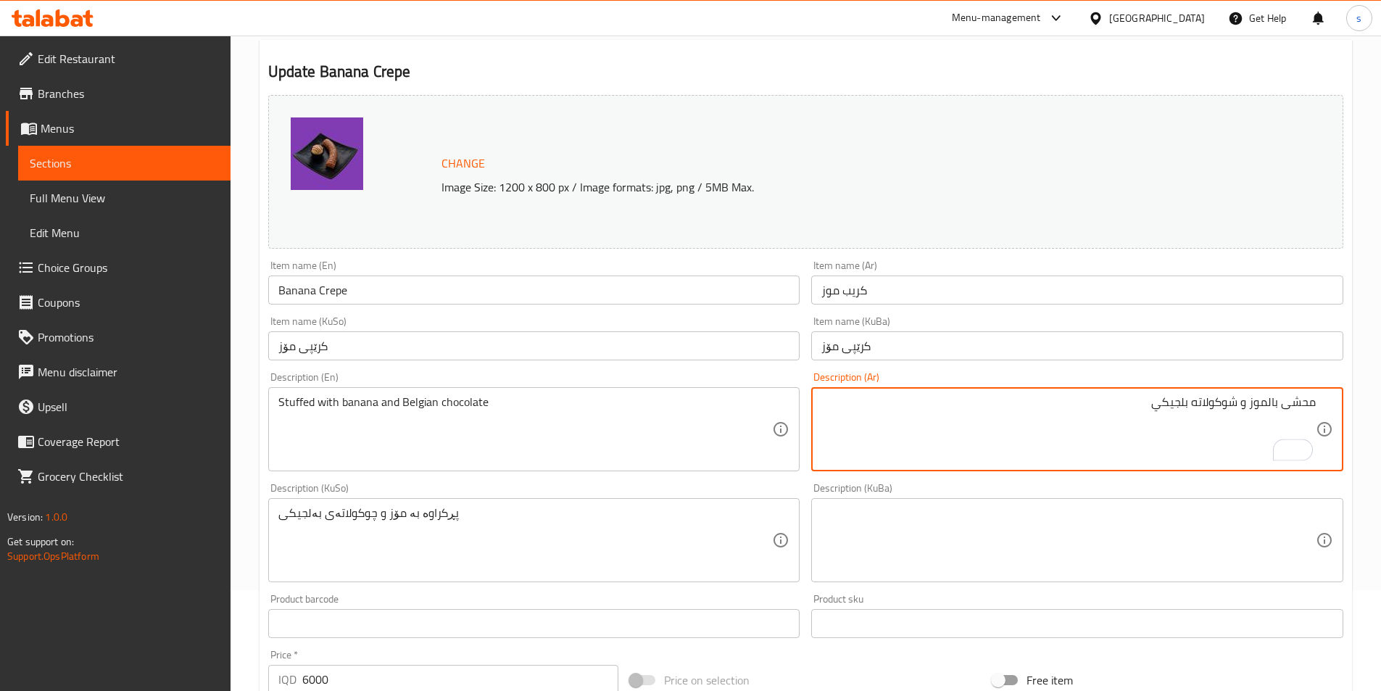
click at [1239, 404] on textarea "محشى بالموز و شوكولاته بلجيكي" at bounding box center [1068, 429] width 494 height 69
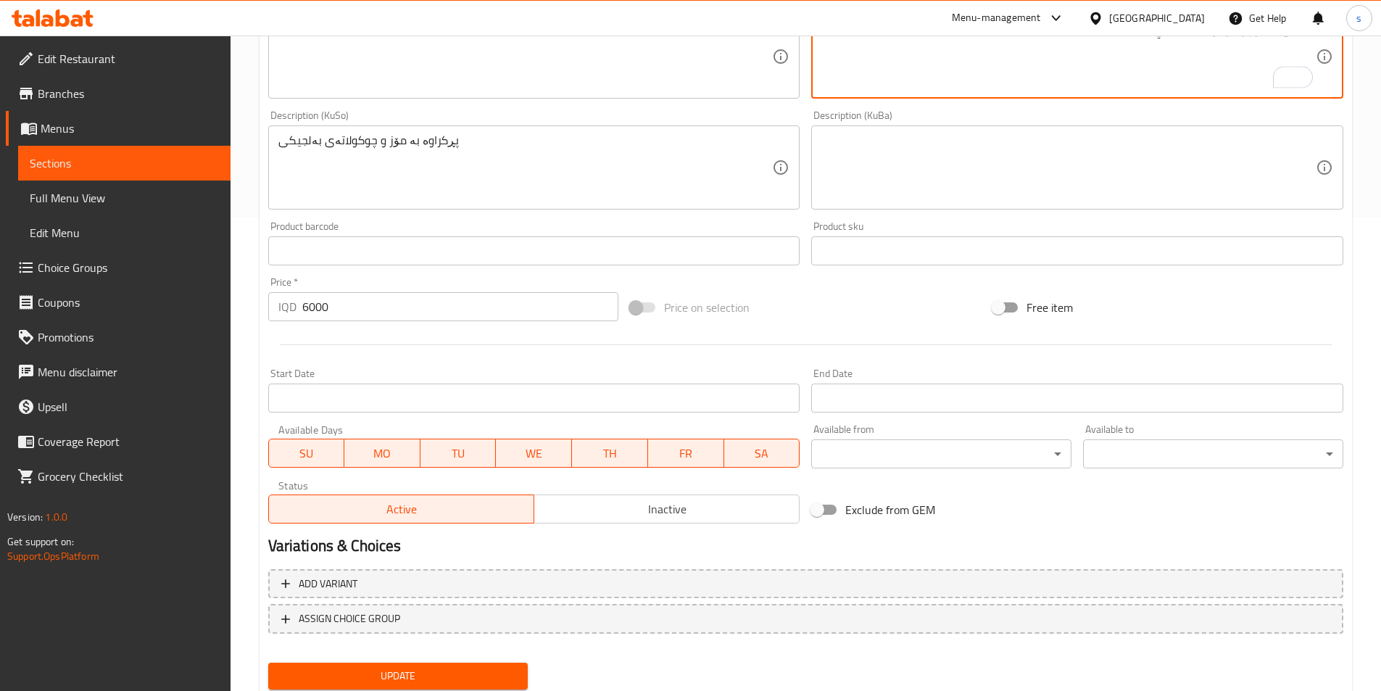
scroll to position [521, 0]
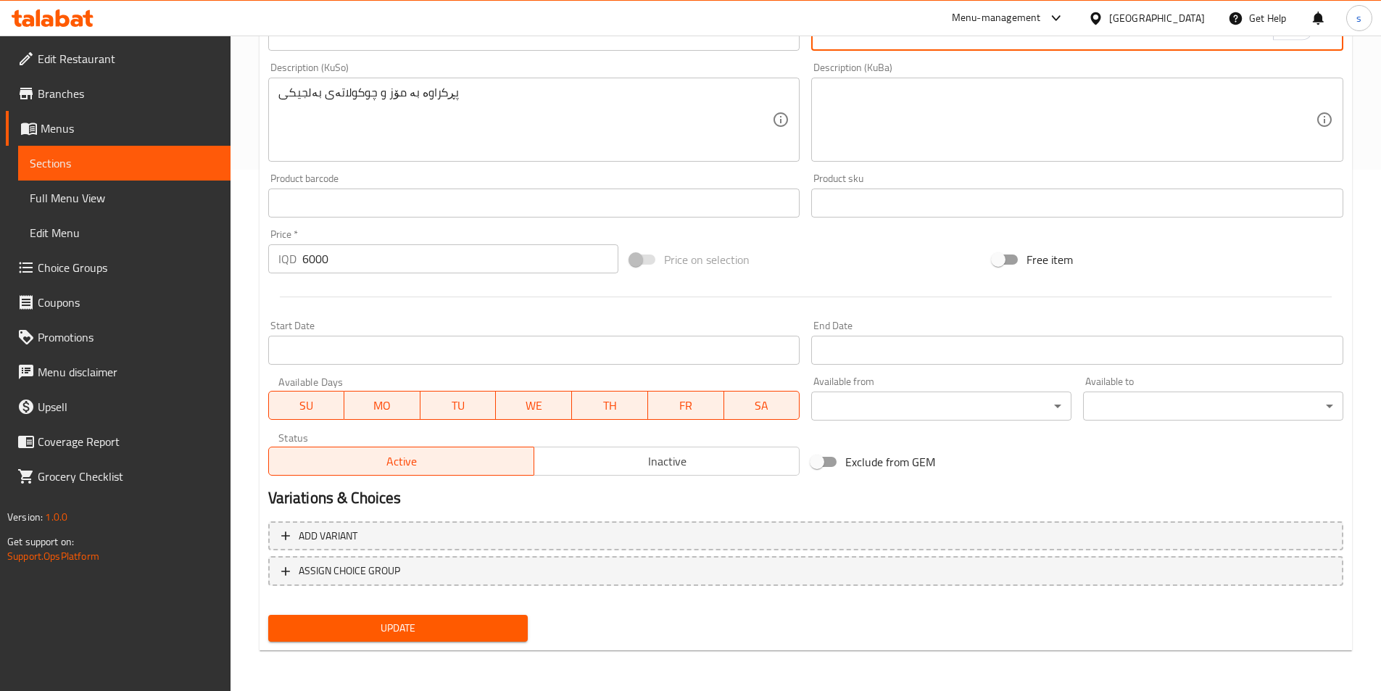
type textarea "محشى بالموز وشوكولاته بلجيكي"
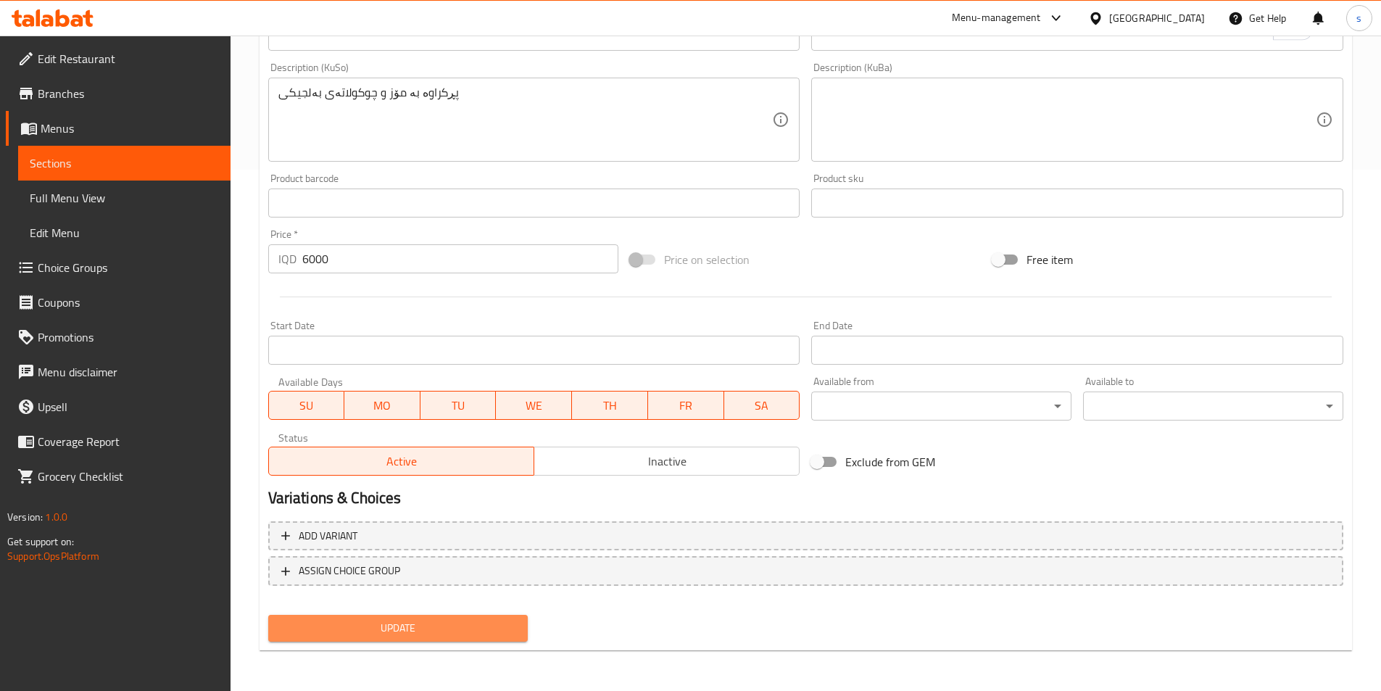
click at [375, 639] on button "Update" at bounding box center [398, 628] width 260 height 27
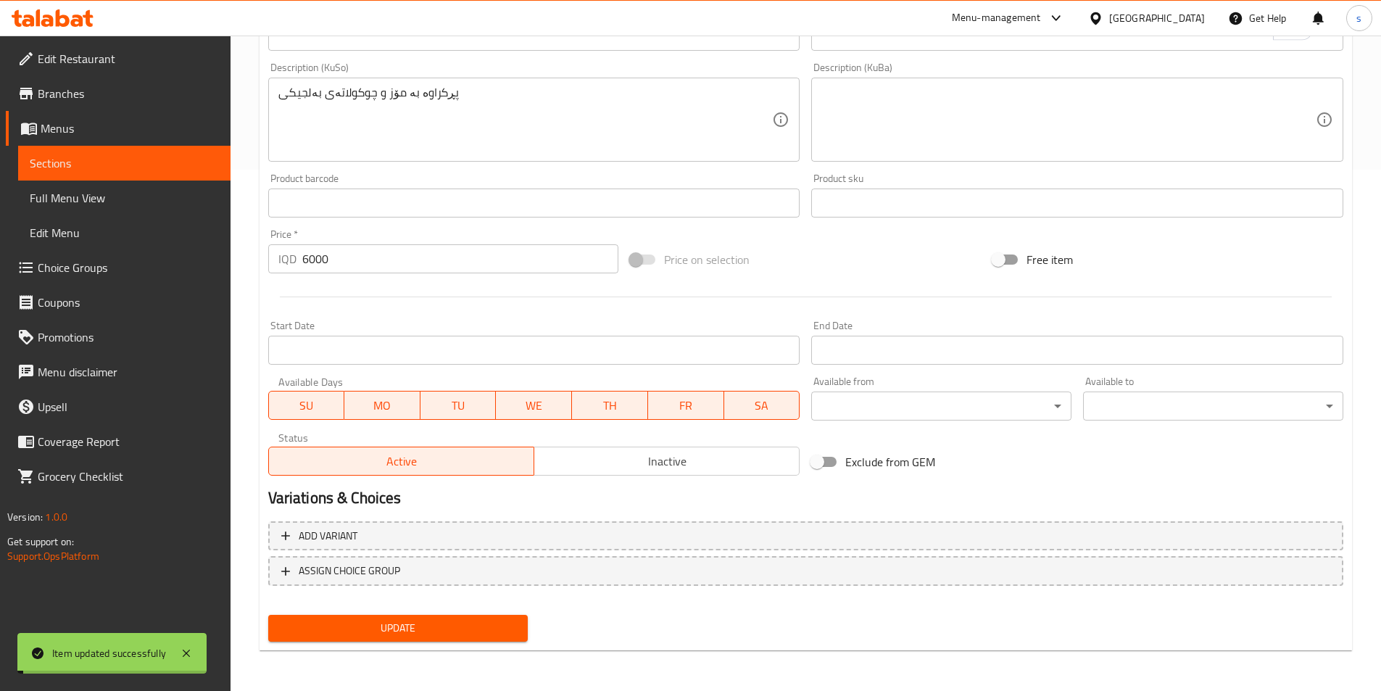
click at [140, 196] on span "Full Menu View" at bounding box center [124, 197] width 189 height 17
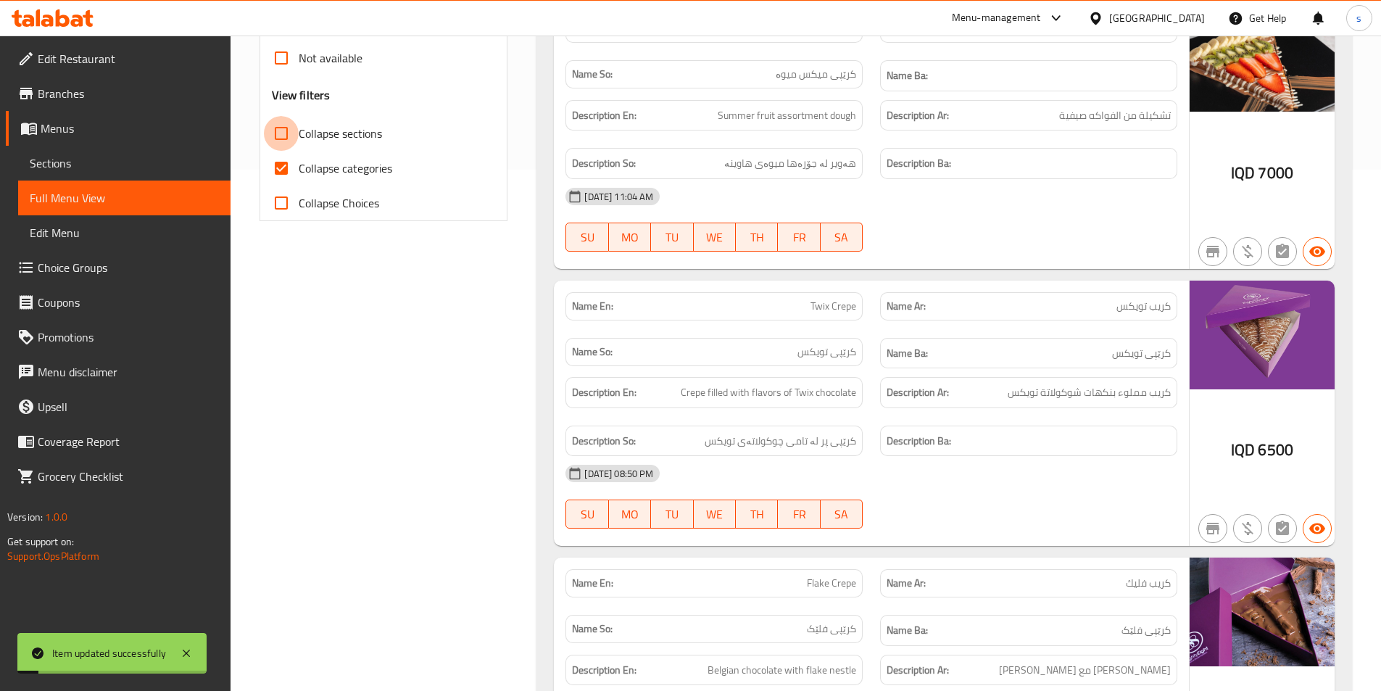
click at [284, 139] on input "Collapse sections" at bounding box center [281, 133] width 35 height 35
checkbox input "true"
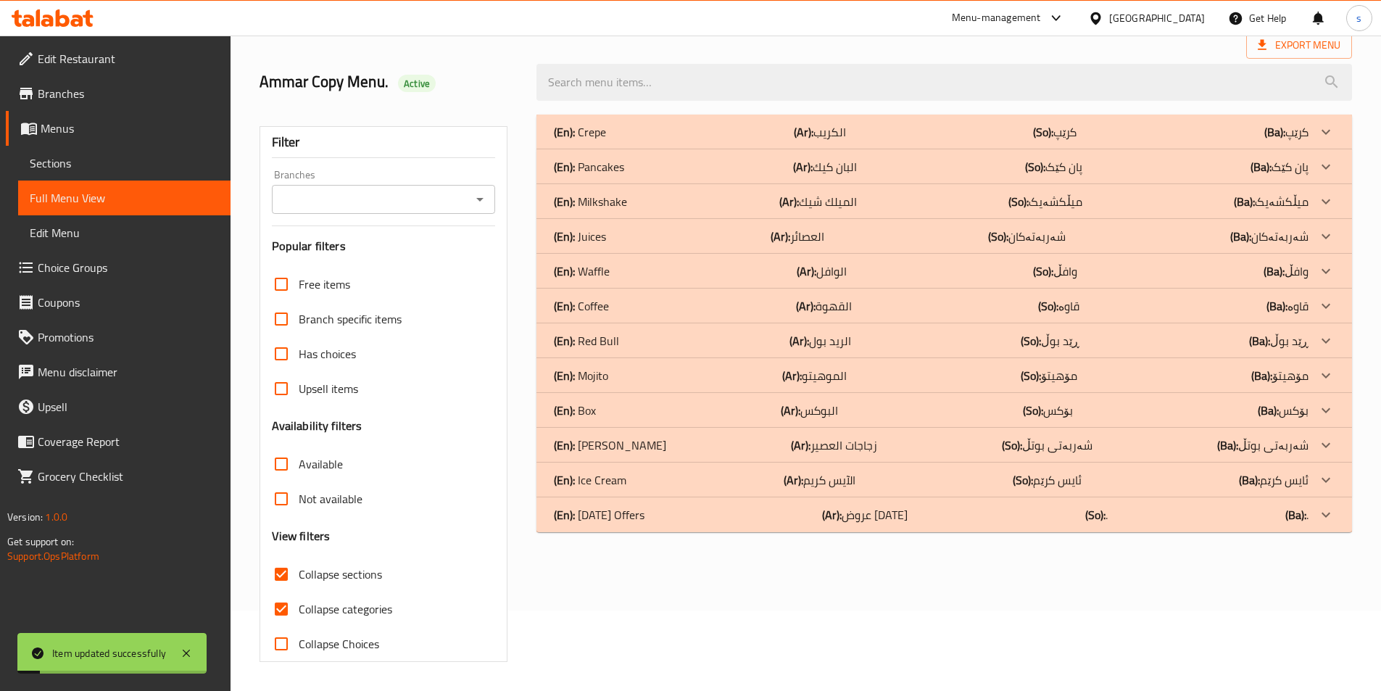
click at [282, 592] on input "Collapse categories" at bounding box center [281, 609] width 35 height 35
checkbox input "false"
click at [481, 194] on icon "Open" at bounding box center [479, 199] width 17 height 17
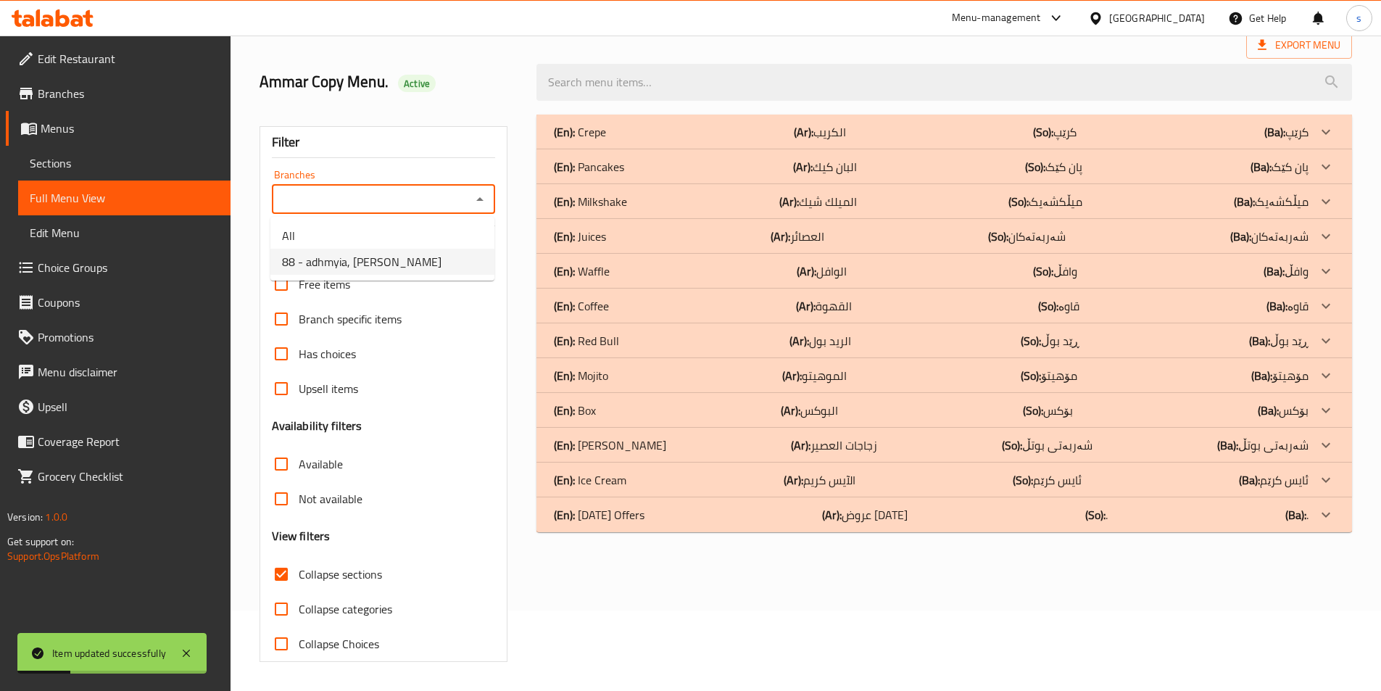
click at [449, 253] on li "88 - adhmyia, Al Aathameya" at bounding box center [382, 262] width 224 height 26
type input "88 - adhmyia, Al Aathameya"
click at [590, 104] on div at bounding box center [944, 82] width 833 height 54
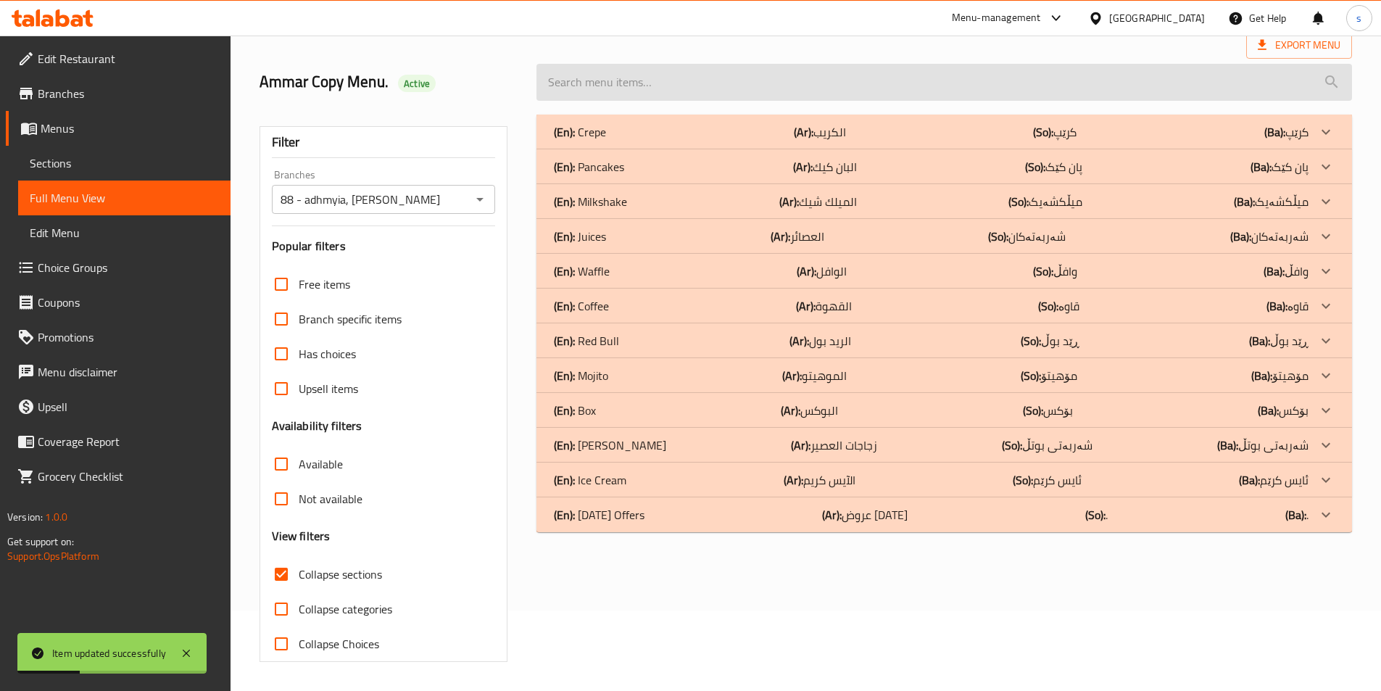
click at [601, 88] on input "search" at bounding box center [944, 82] width 816 height 37
paste input "Banana Crepe"
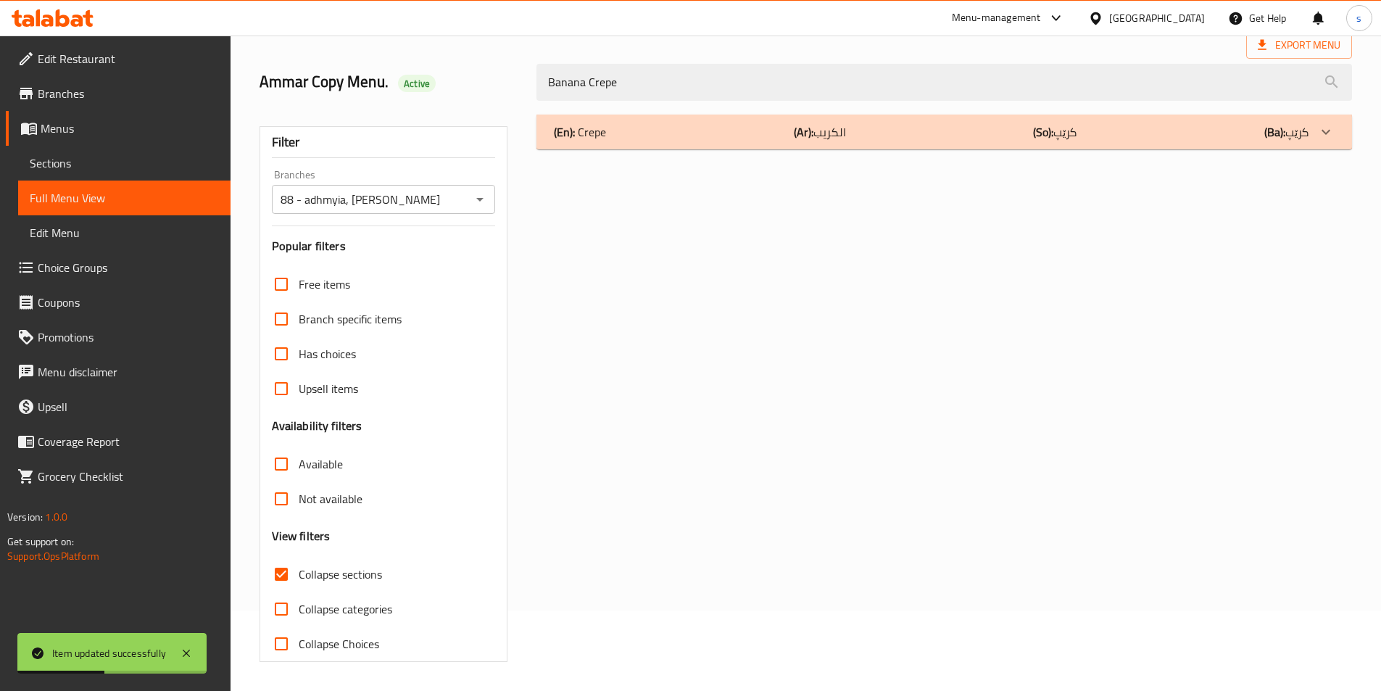
type input "Banana Crepe"
click at [757, 150] on div "(En): Crepe (Ar): الكريب (So): کرێپ (Ba): کرێپ Name En: Banana Crepe Name Ar: ك…" at bounding box center [944, 388] width 833 height 565
click at [757, 144] on div "(En): Crepe (Ar): الكريب (So): کرێپ (Ba): کرێپ" at bounding box center [944, 132] width 816 height 35
